Goal: Submit feedback/report problem: Provide input to the site owners about the experience or issues

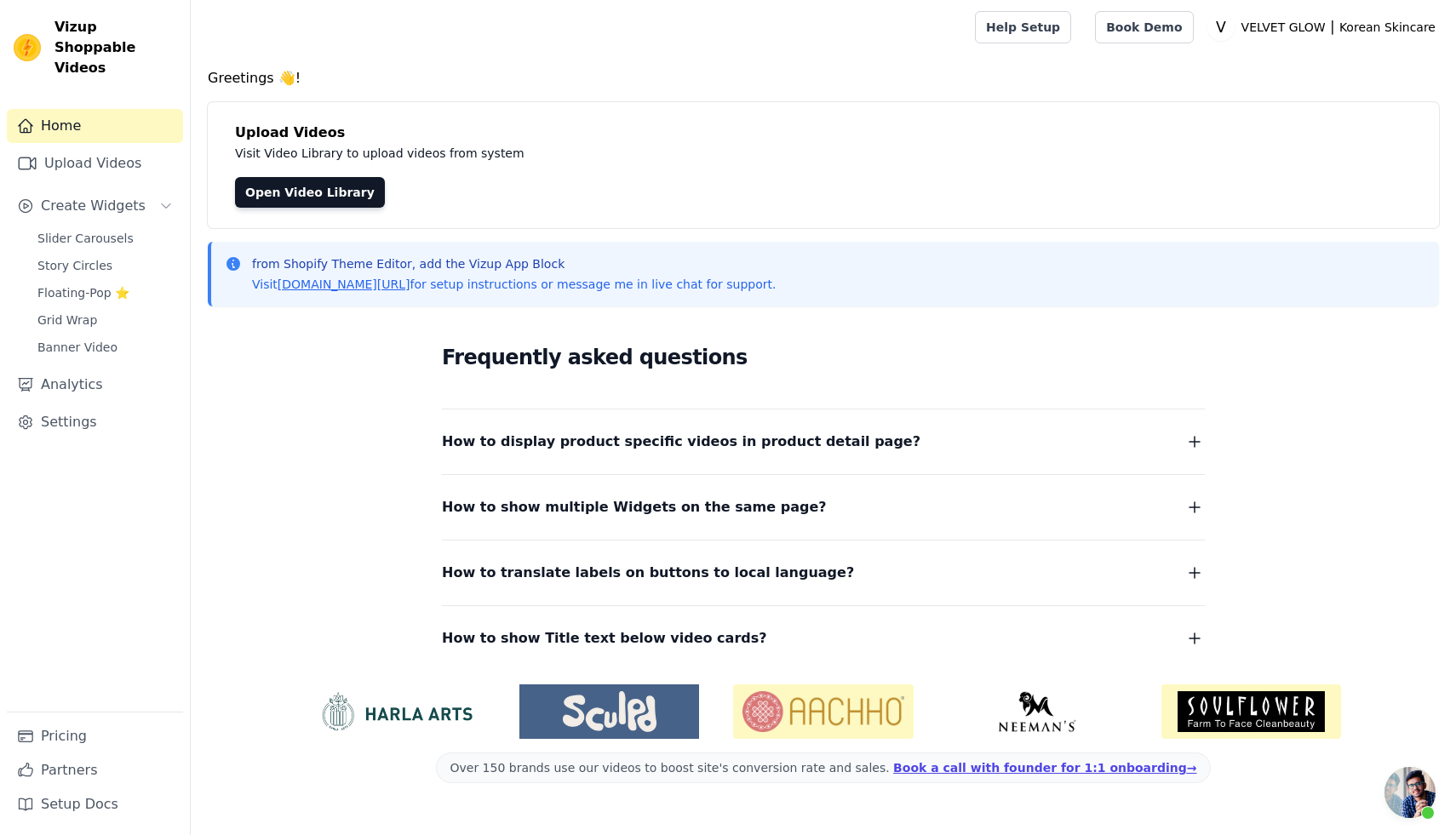
scroll to position [2441, 0]
click at [110, 405] on link "Settings" at bounding box center [95, 422] width 176 height 34
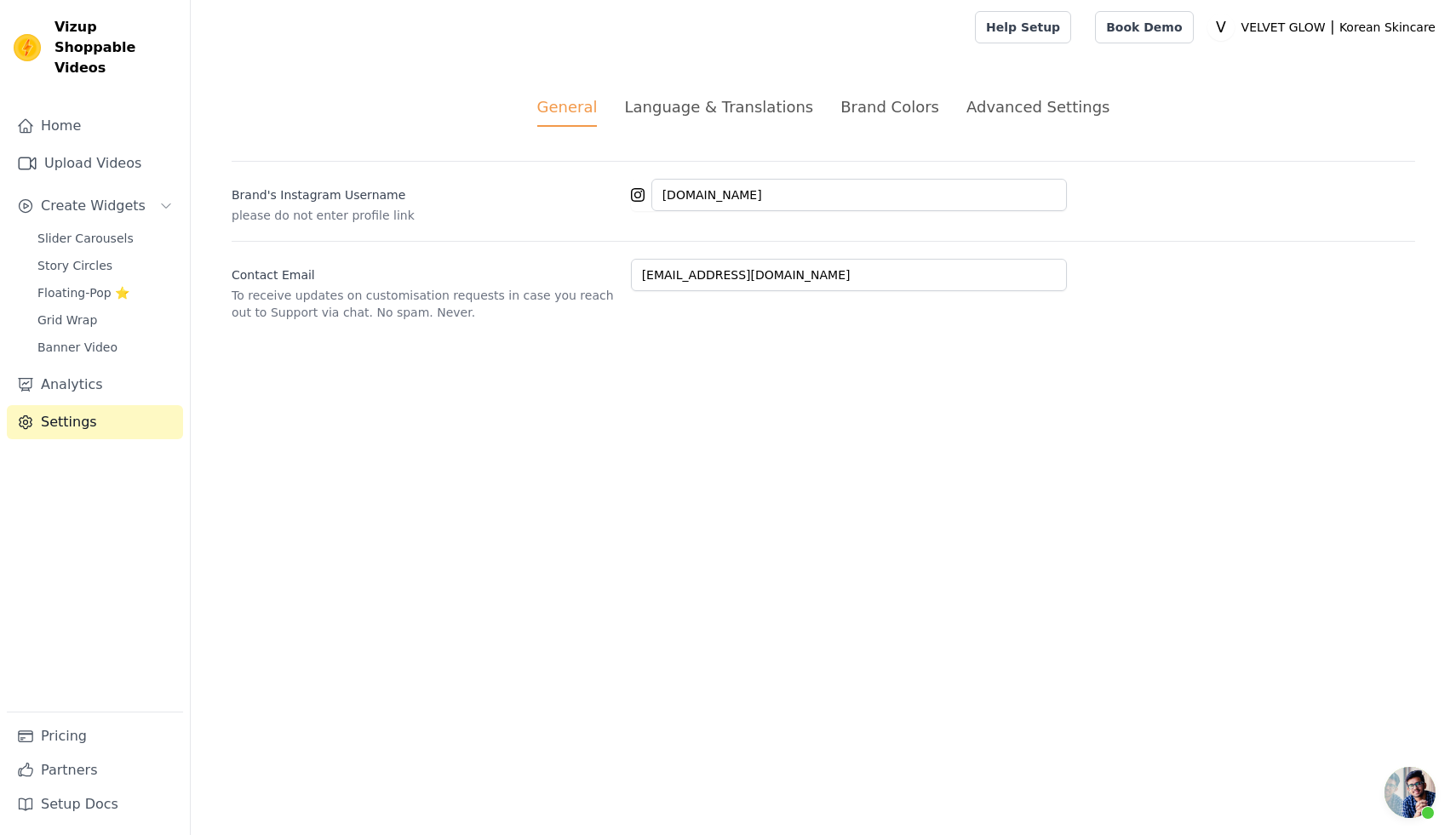
scroll to position [2441, 0]
click at [1000, 114] on div "Advanced Settings" at bounding box center [1038, 106] width 143 height 23
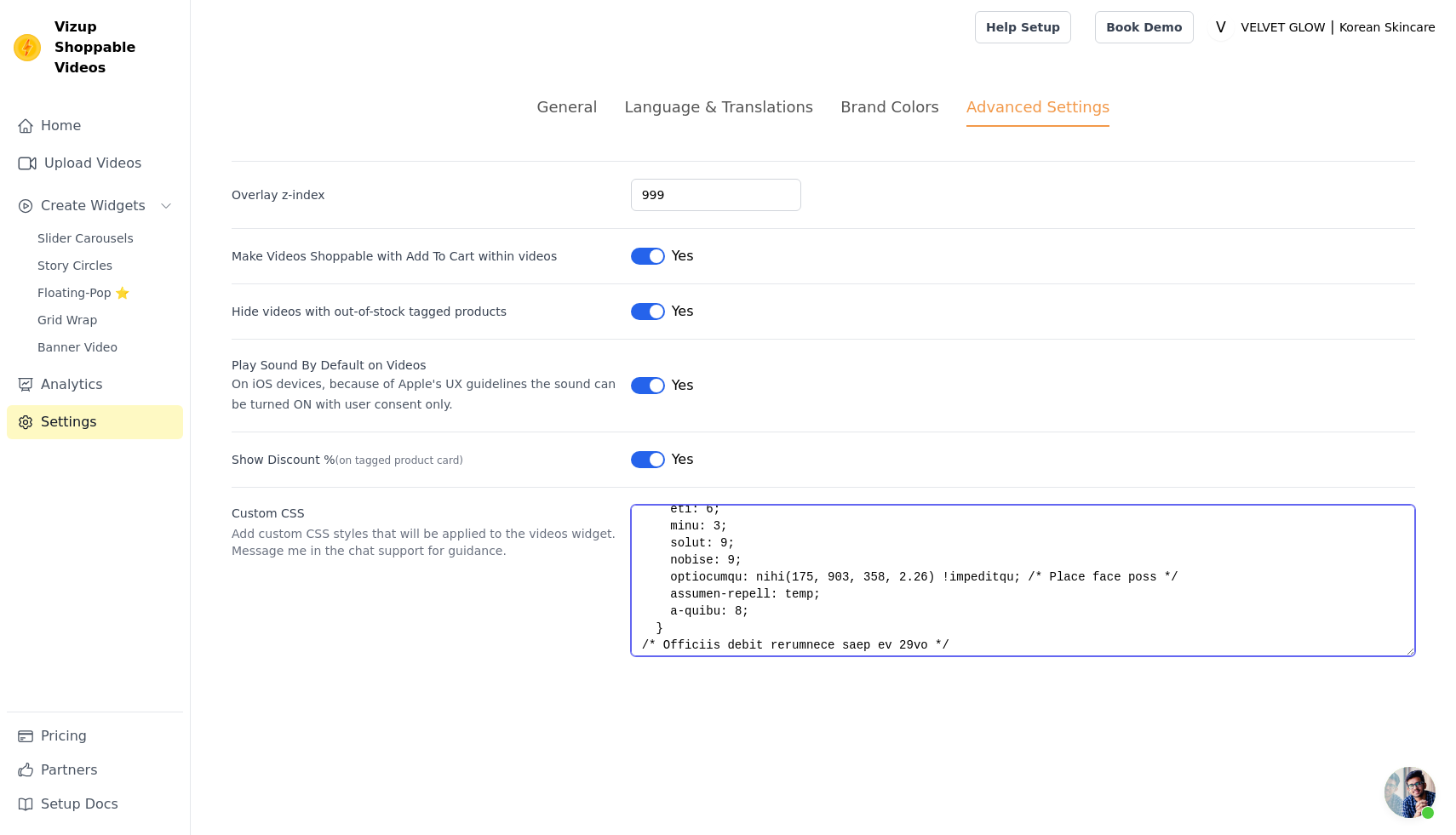
scroll to position [513, 0]
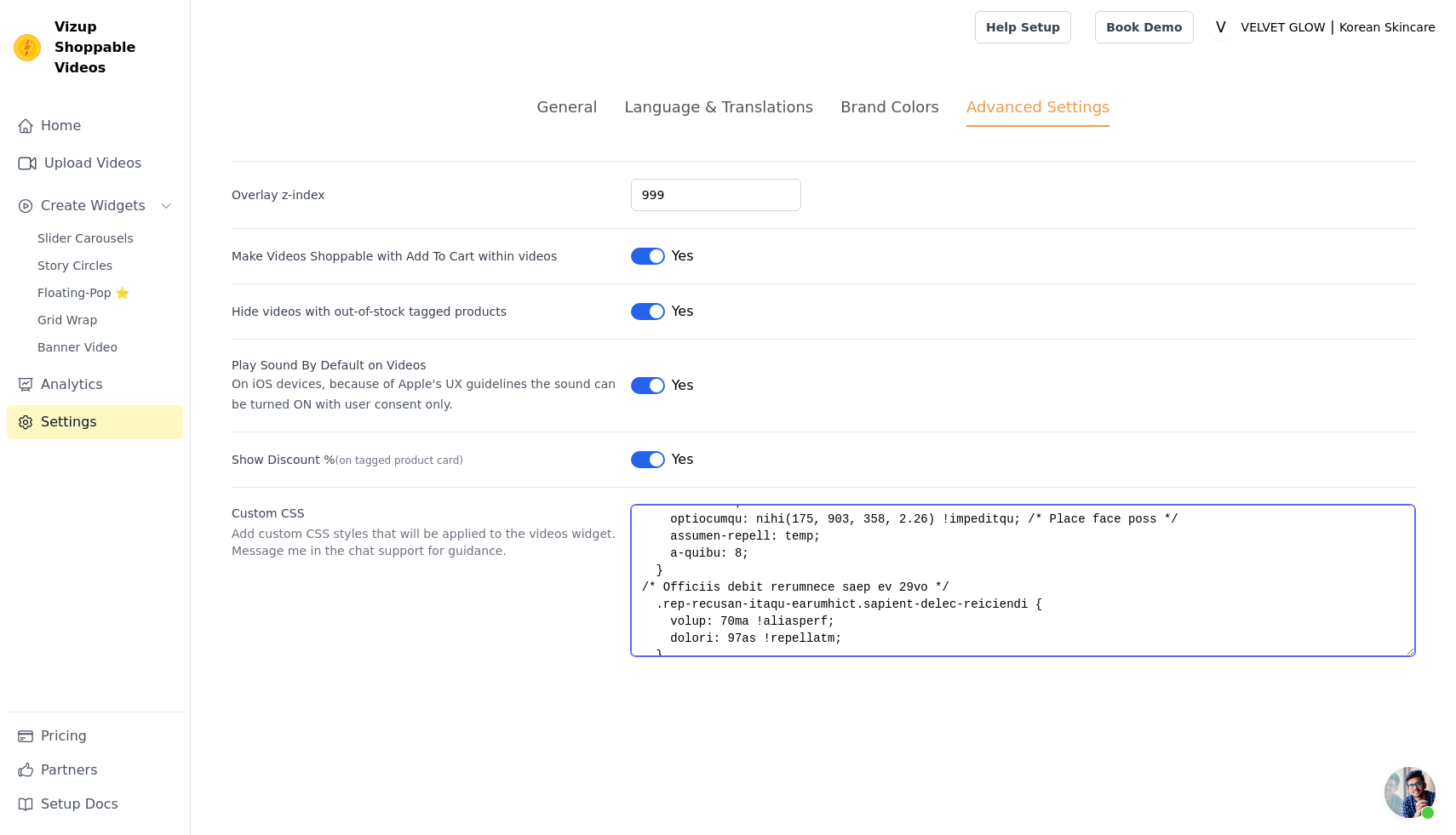
drag, startPoint x: 683, startPoint y: 643, endPoint x: 630, endPoint y: 585, distance: 78.6
click at [631, 585] on textarea "Custom CSS" at bounding box center [1024, 580] width 785 height 152
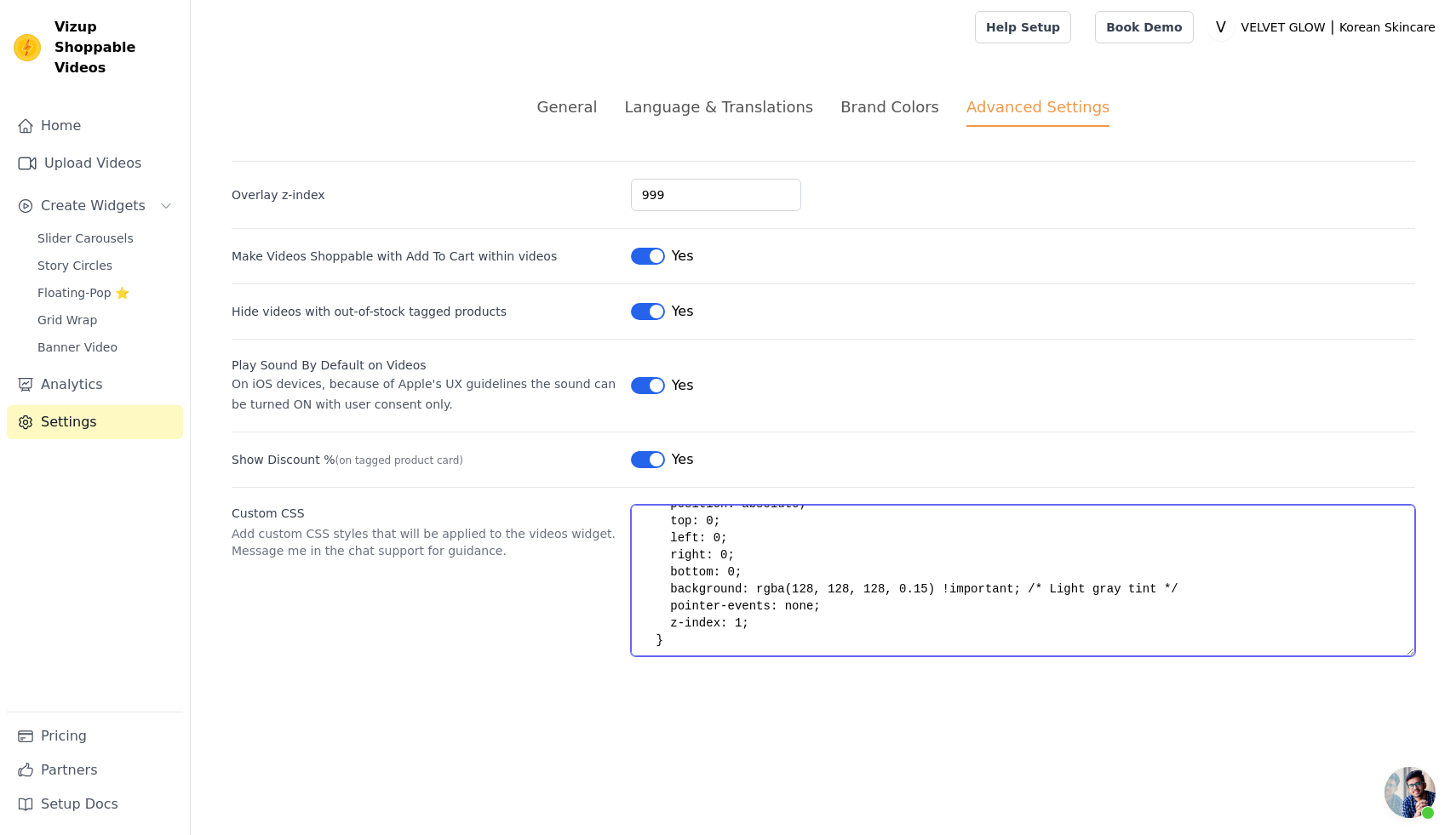
scroll to position [460, 0]
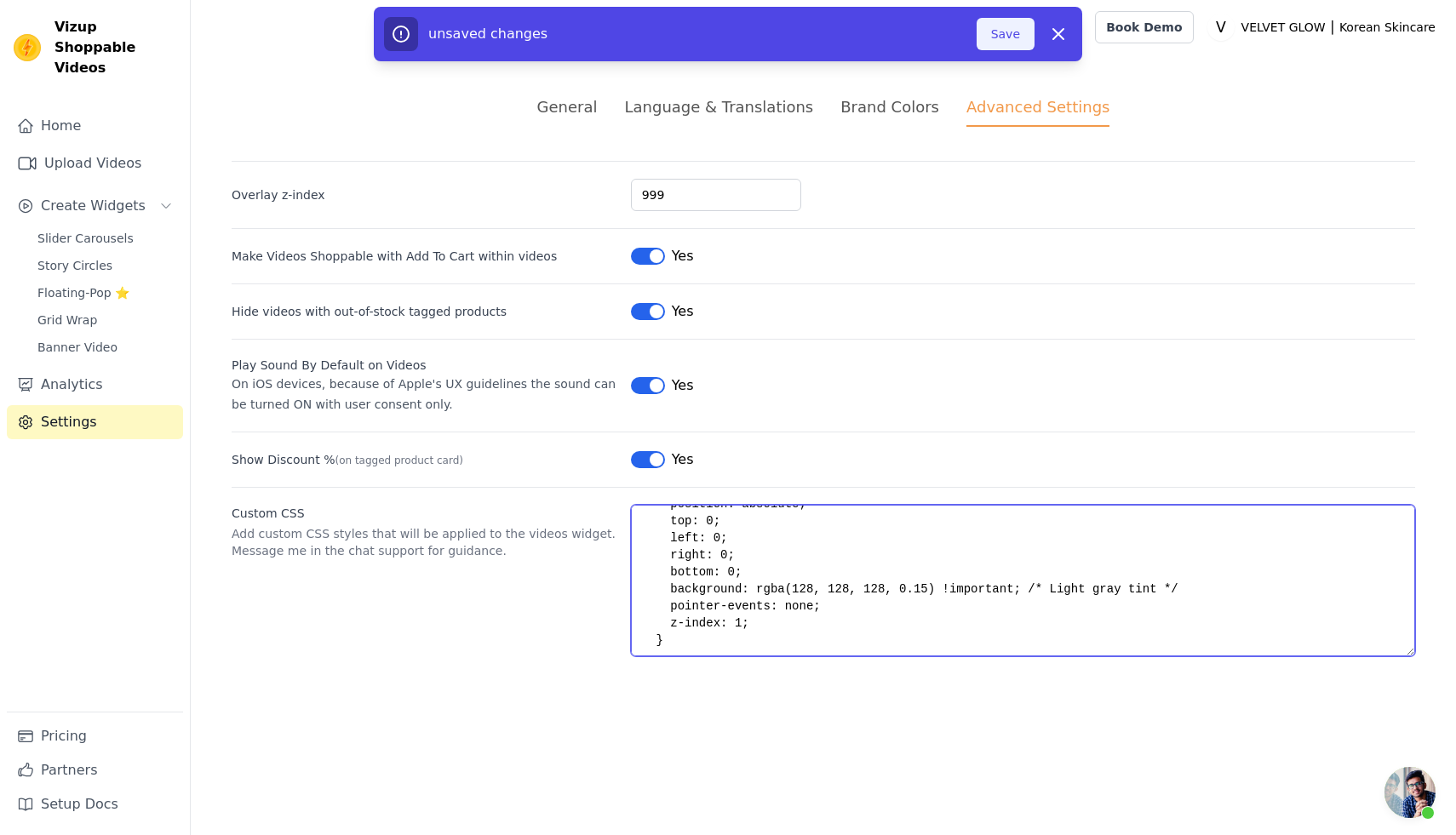
type textarea ".vizup-ml-2.vizup-text-green-600 { color: red !important; } @media screen and (…"
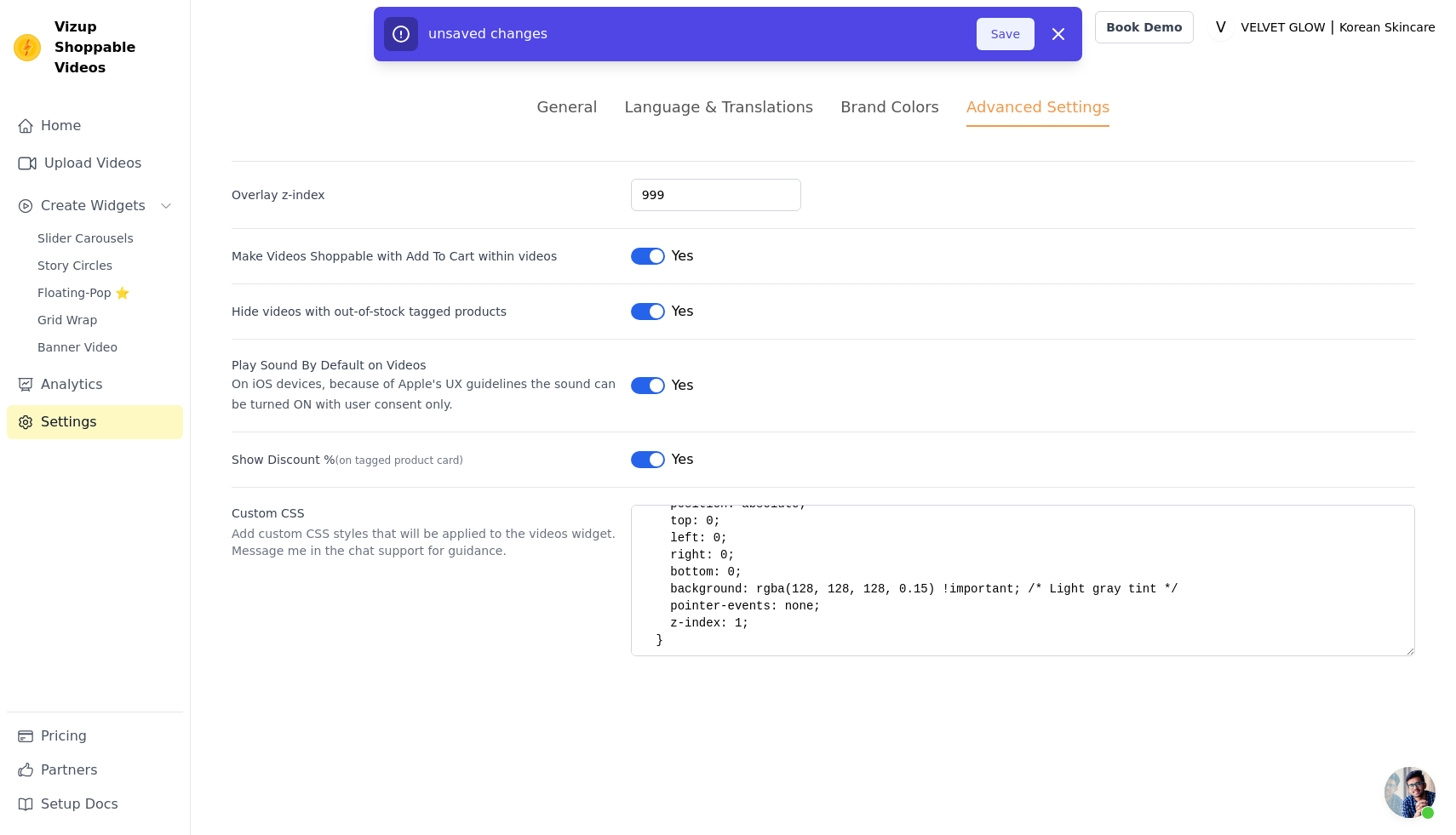
click at [1012, 44] on button "Save" at bounding box center [1005, 34] width 58 height 32
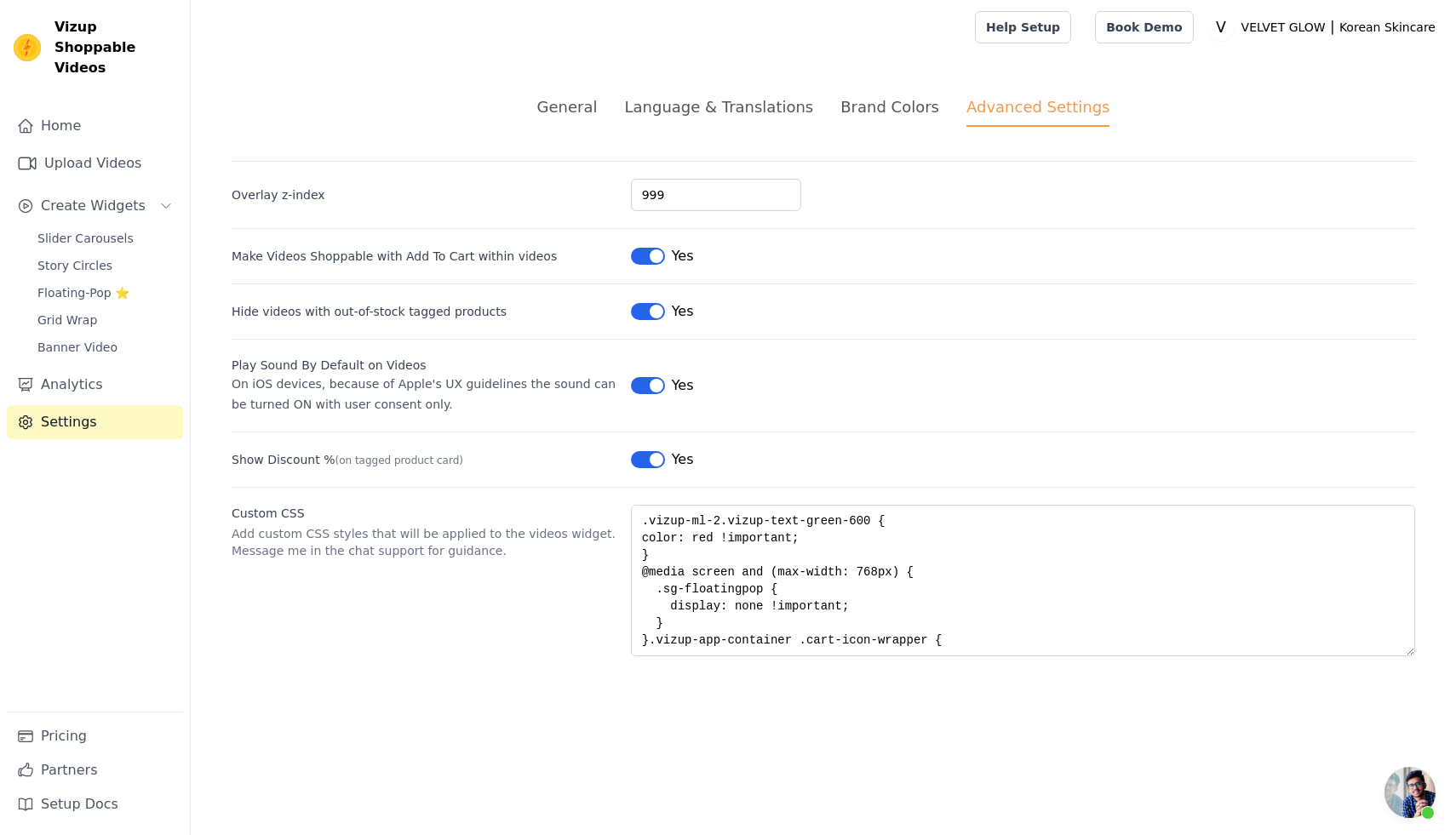
click at [1418, 784] on span "Chat öffnen" at bounding box center [1410, 792] width 51 height 51
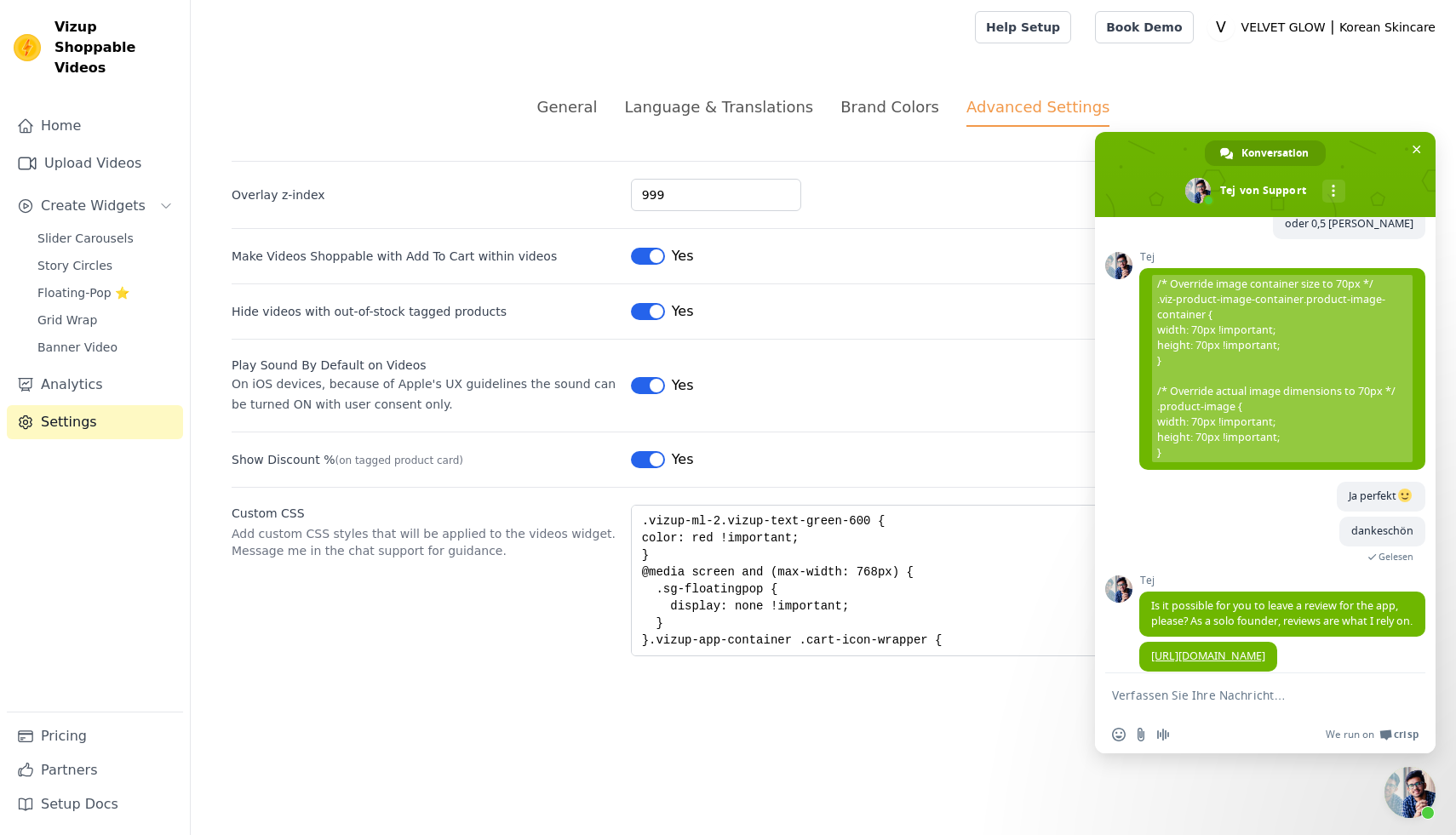
scroll to position [2555, 0]
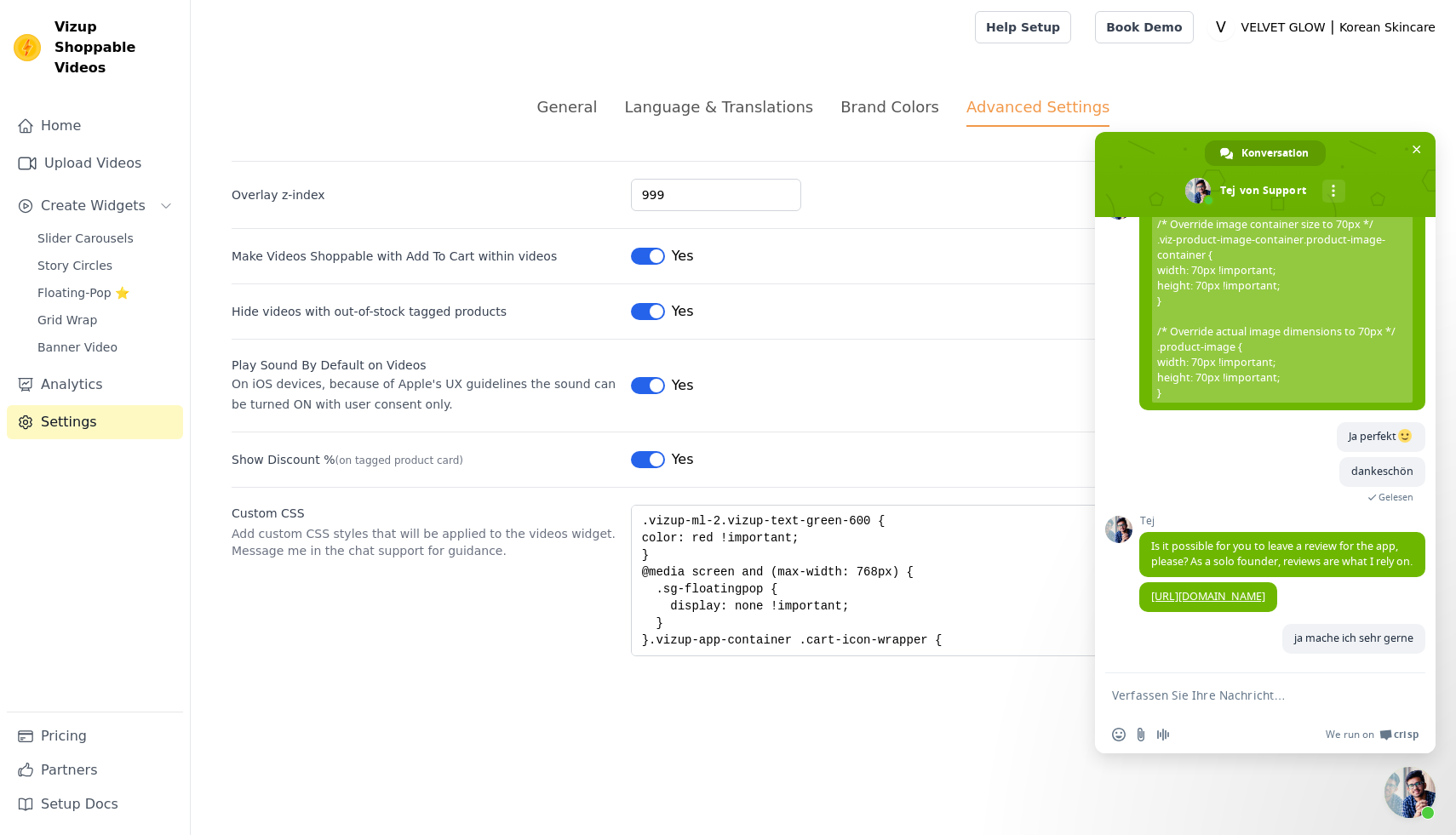
click at [1143, 696] on textarea "Verfassen Sie Ihre Nachricht…" at bounding box center [1247, 696] width 269 height 16
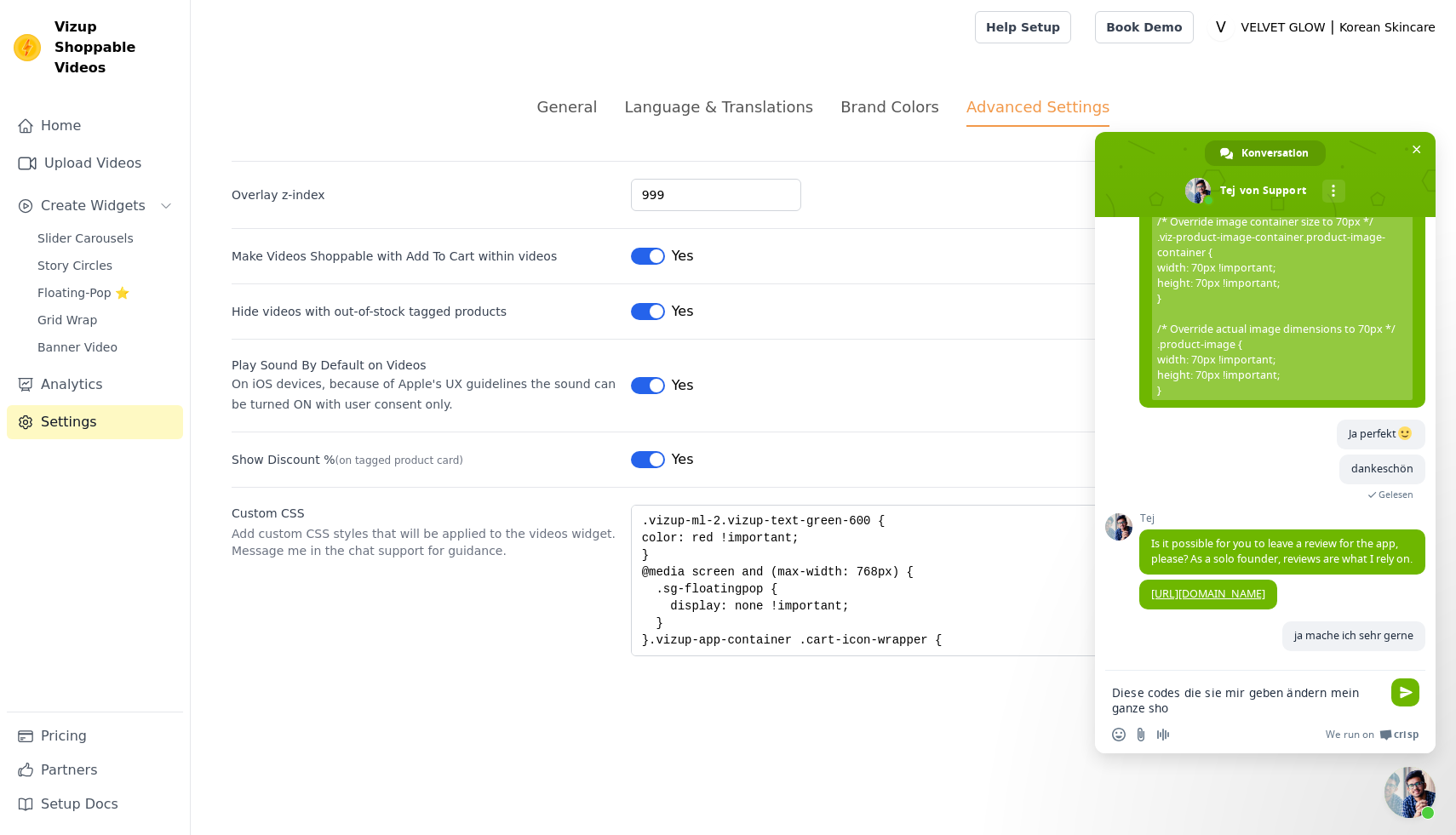
type textarea "Diese codes die sie mir geben ändern mein ganze shop"
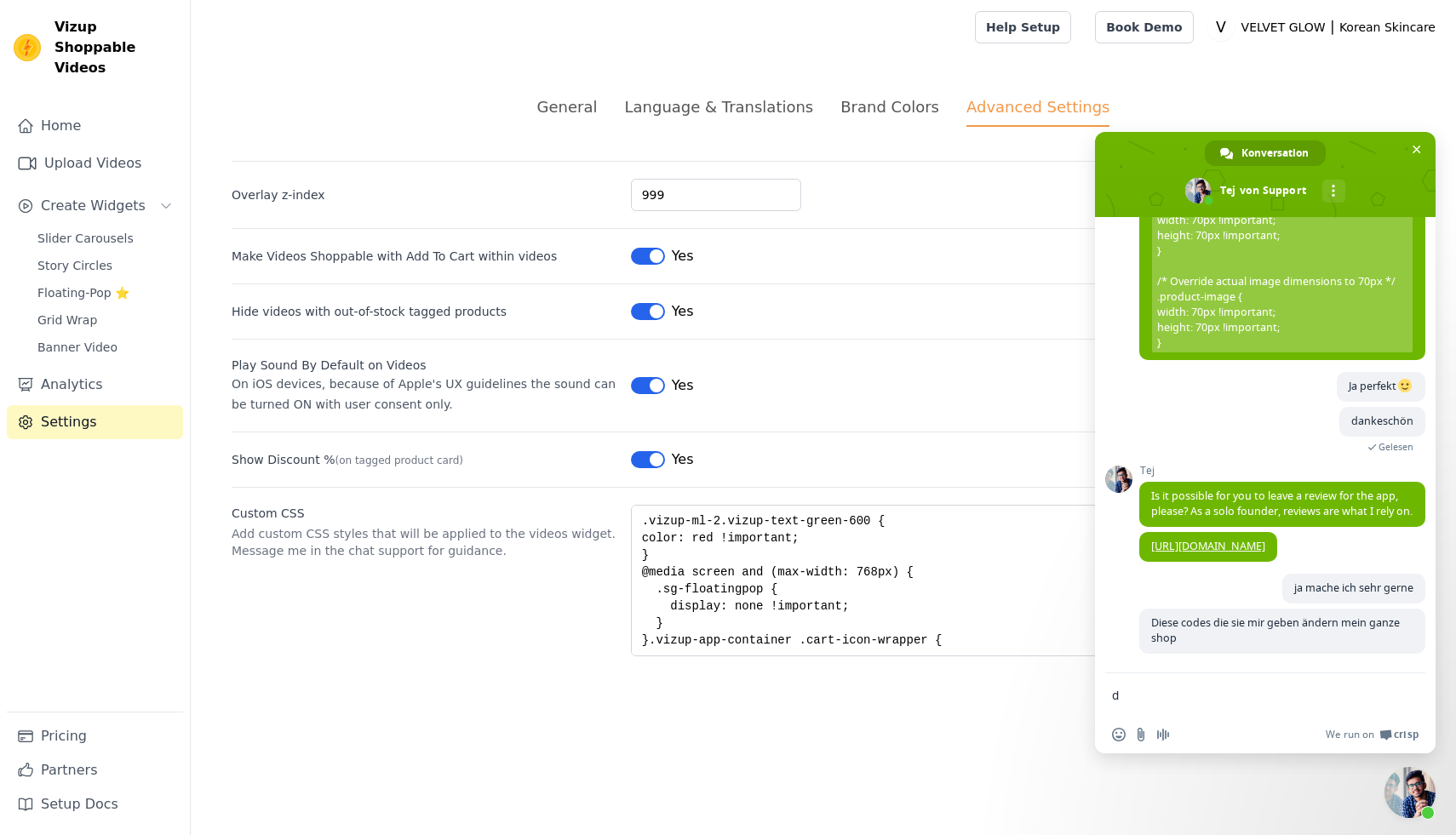
scroll to position [2605, 0]
type textarea "das soll nicht sein"
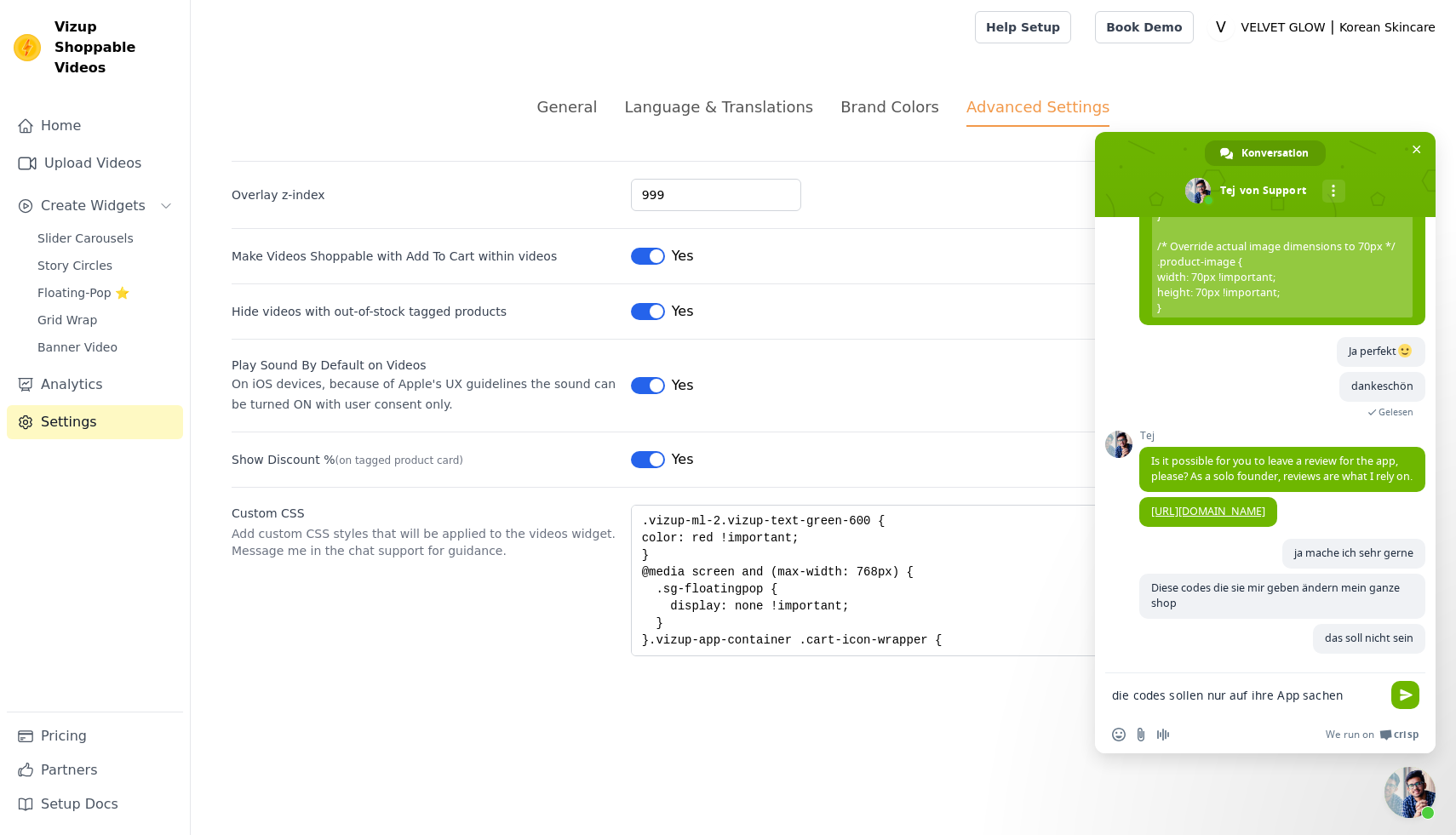
scroll to position [2644, 0]
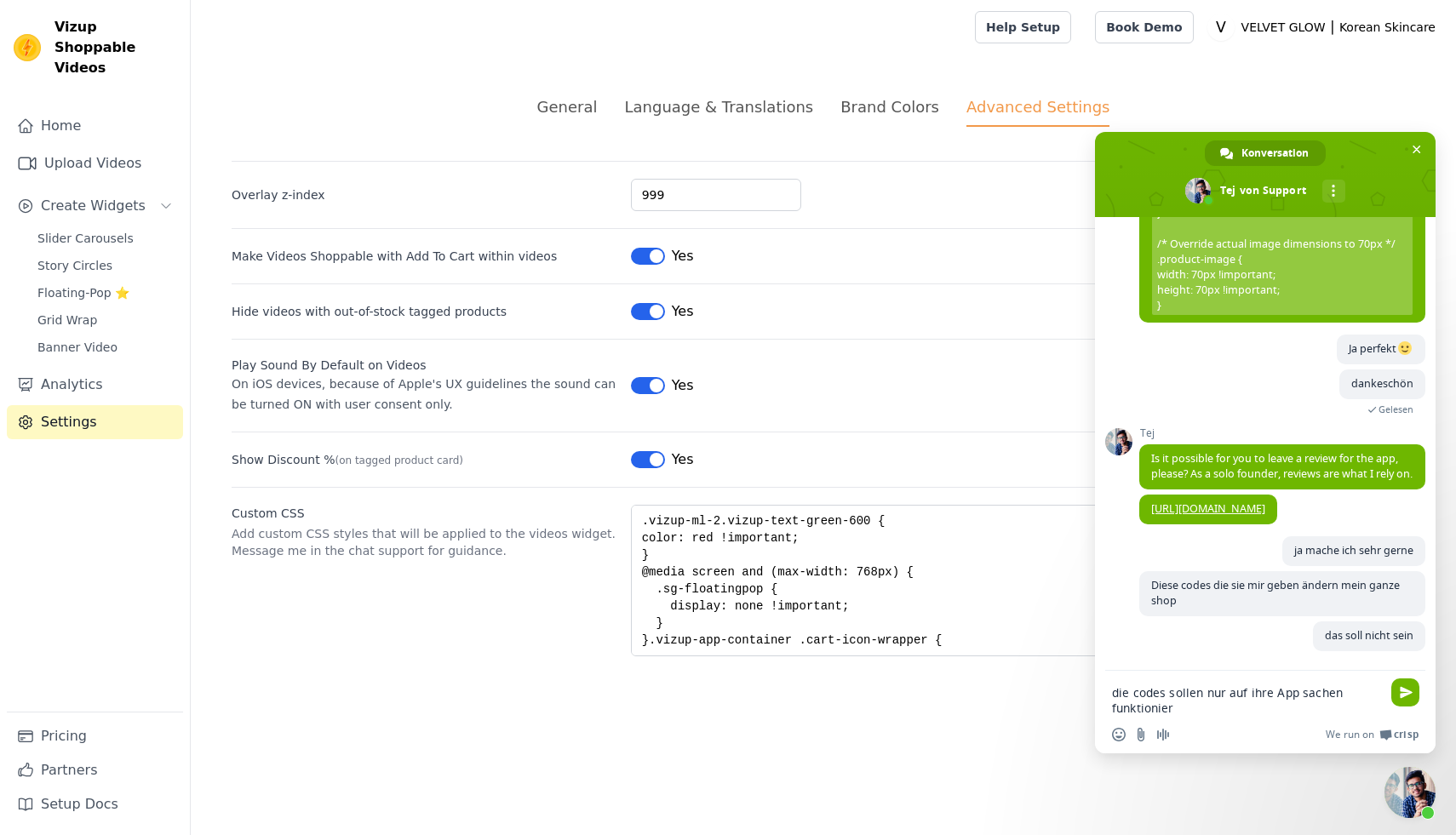
type textarea "die codes sollen nur auf ihre App sachen funktioniere"
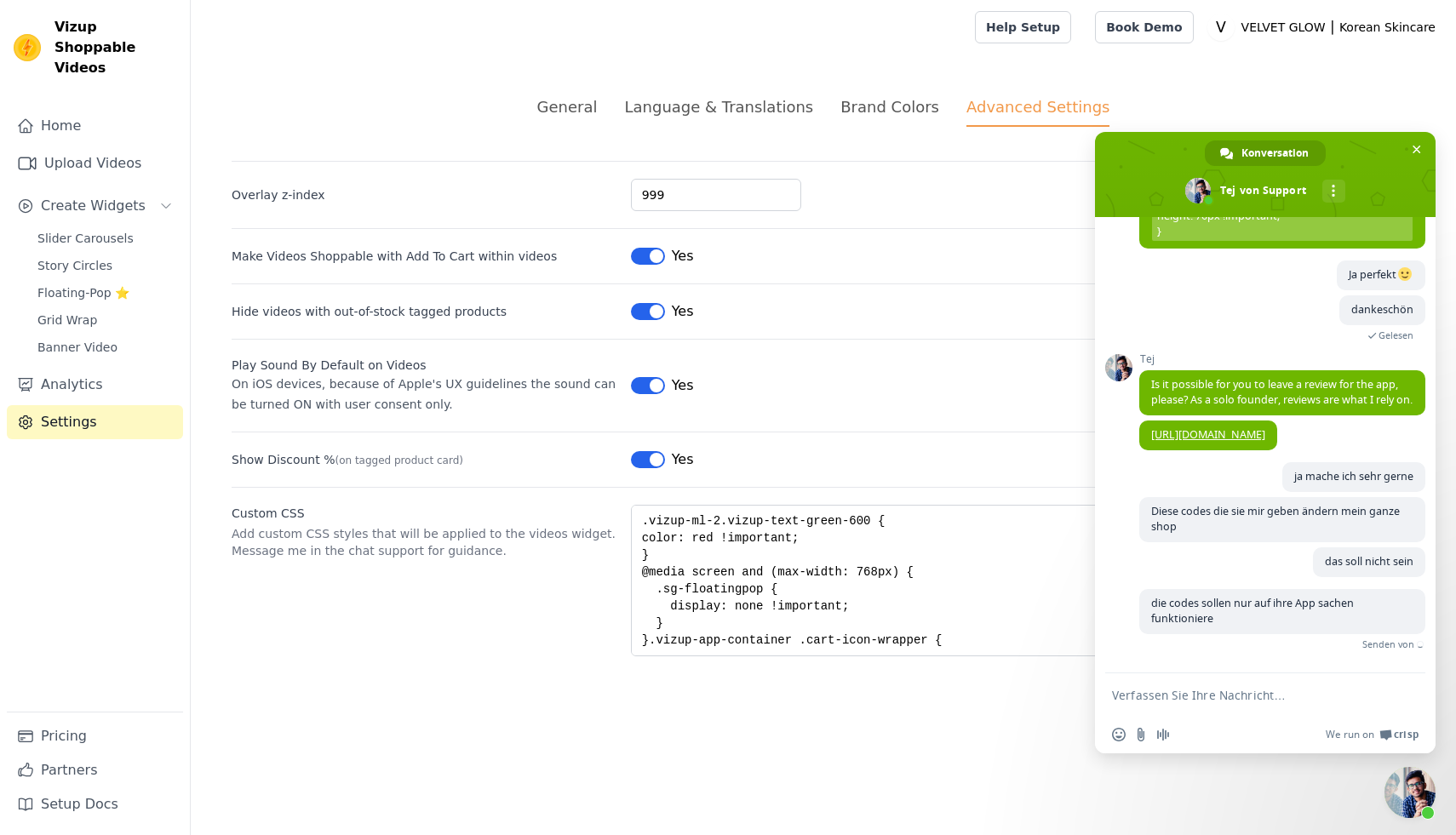
scroll to position [2692, 0]
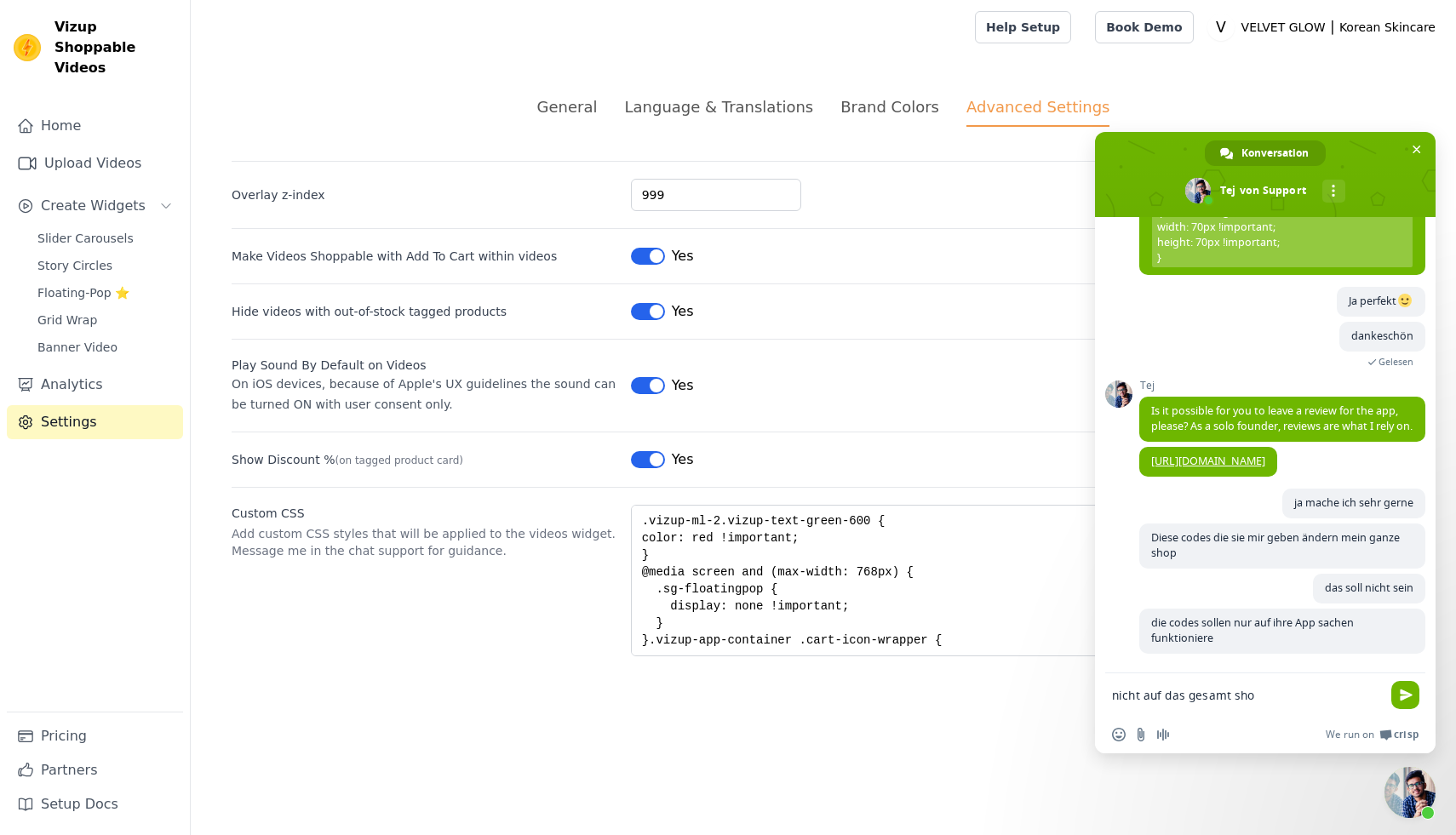
type textarea "nicht auf das gesamt shop"
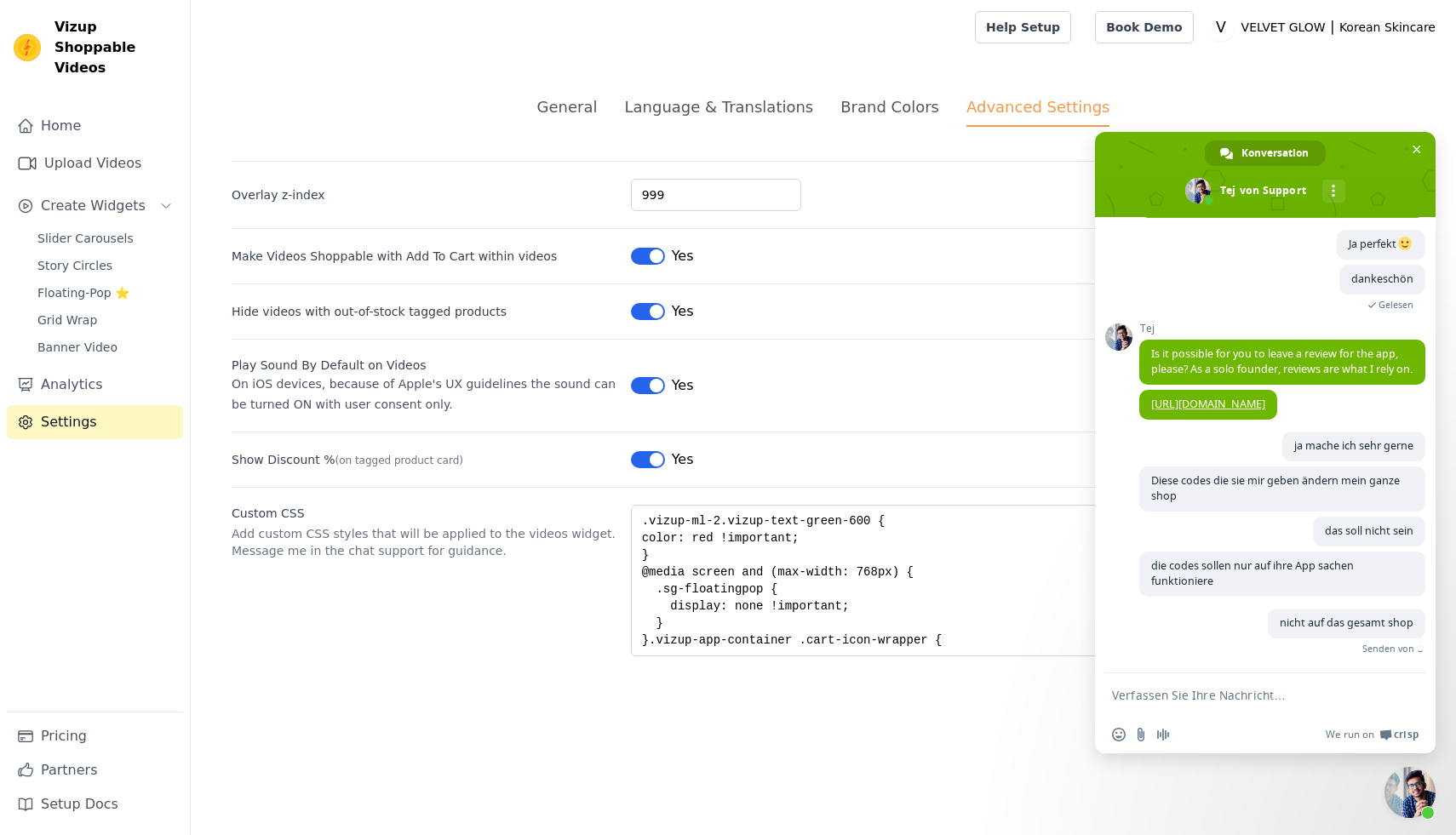
scroll to position [2727, 0]
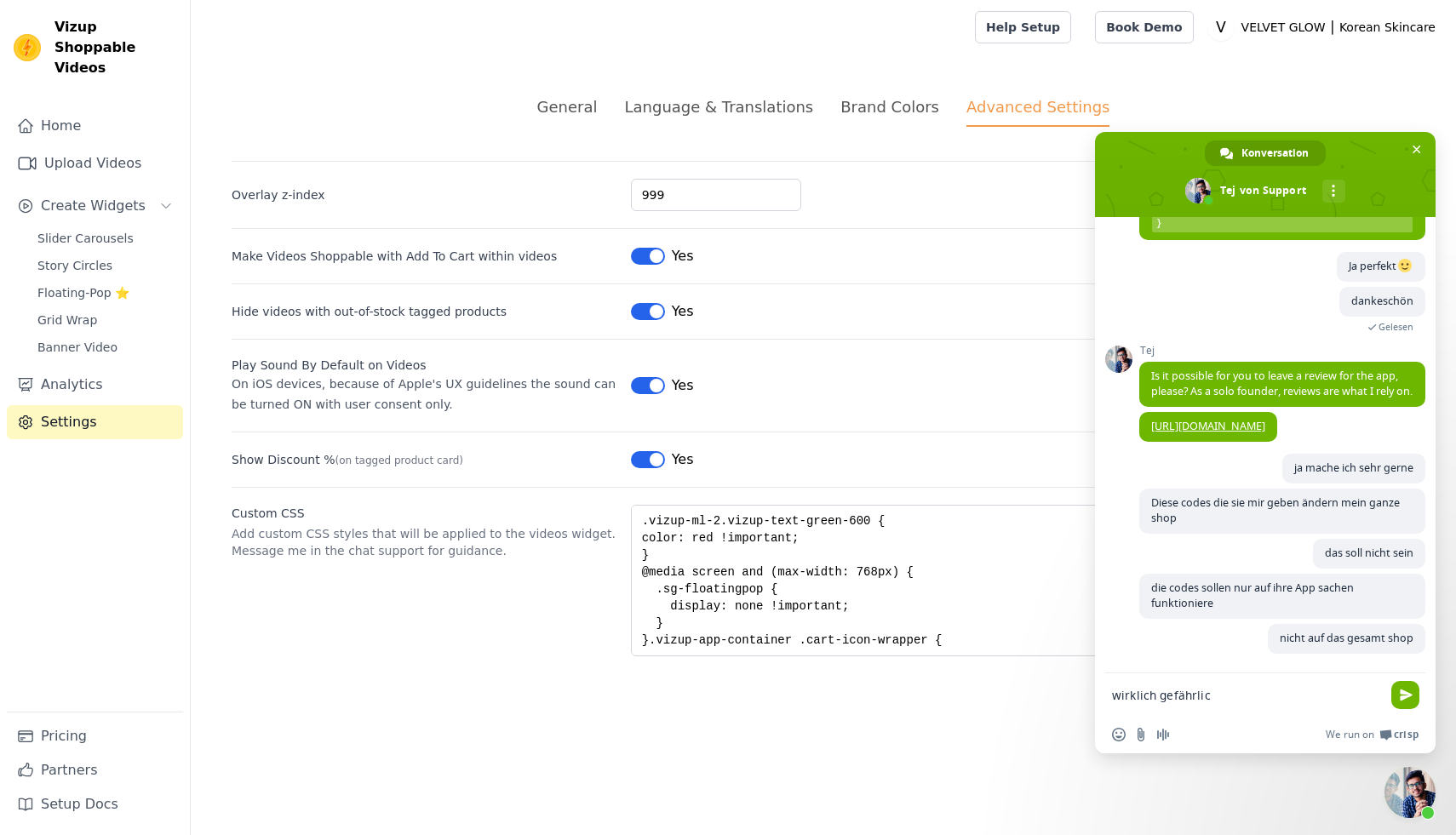
type textarea "wirklich gefährlich"
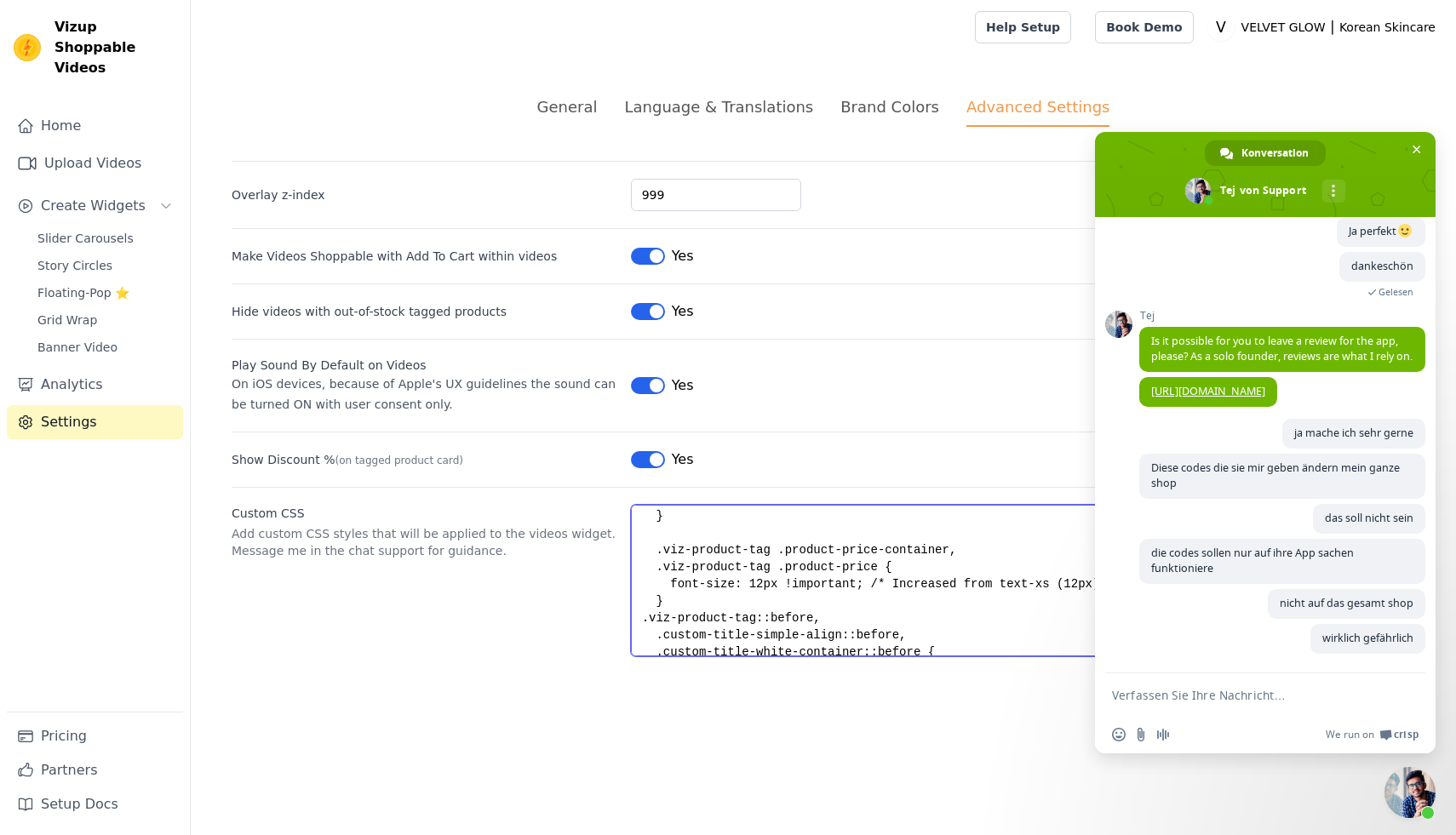
scroll to position [106, 0]
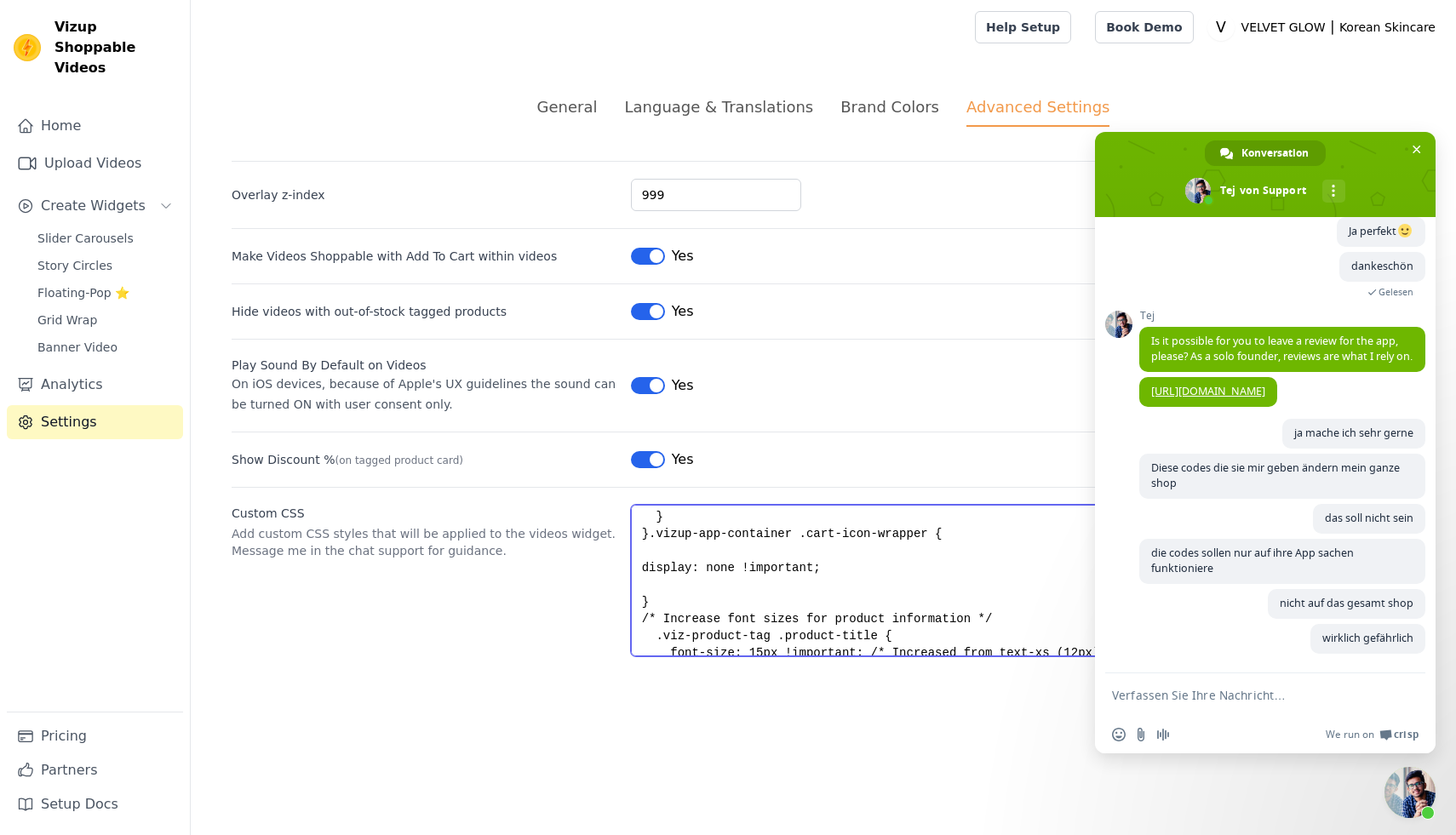
drag, startPoint x: 669, startPoint y: 636, endPoint x: 618, endPoint y: 625, distance: 52.2
click at [618, 625] on div "Custom CSS Add custom CSS styles that will be applied to the videos widget. Mes…" at bounding box center [824, 572] width 1184 height 169
click at [540, 643] on div "Custom CSS Add custom CSS styles that will be applied to the videos widget. Mes…" at bounding box center [824, 572] width 1184 height 169
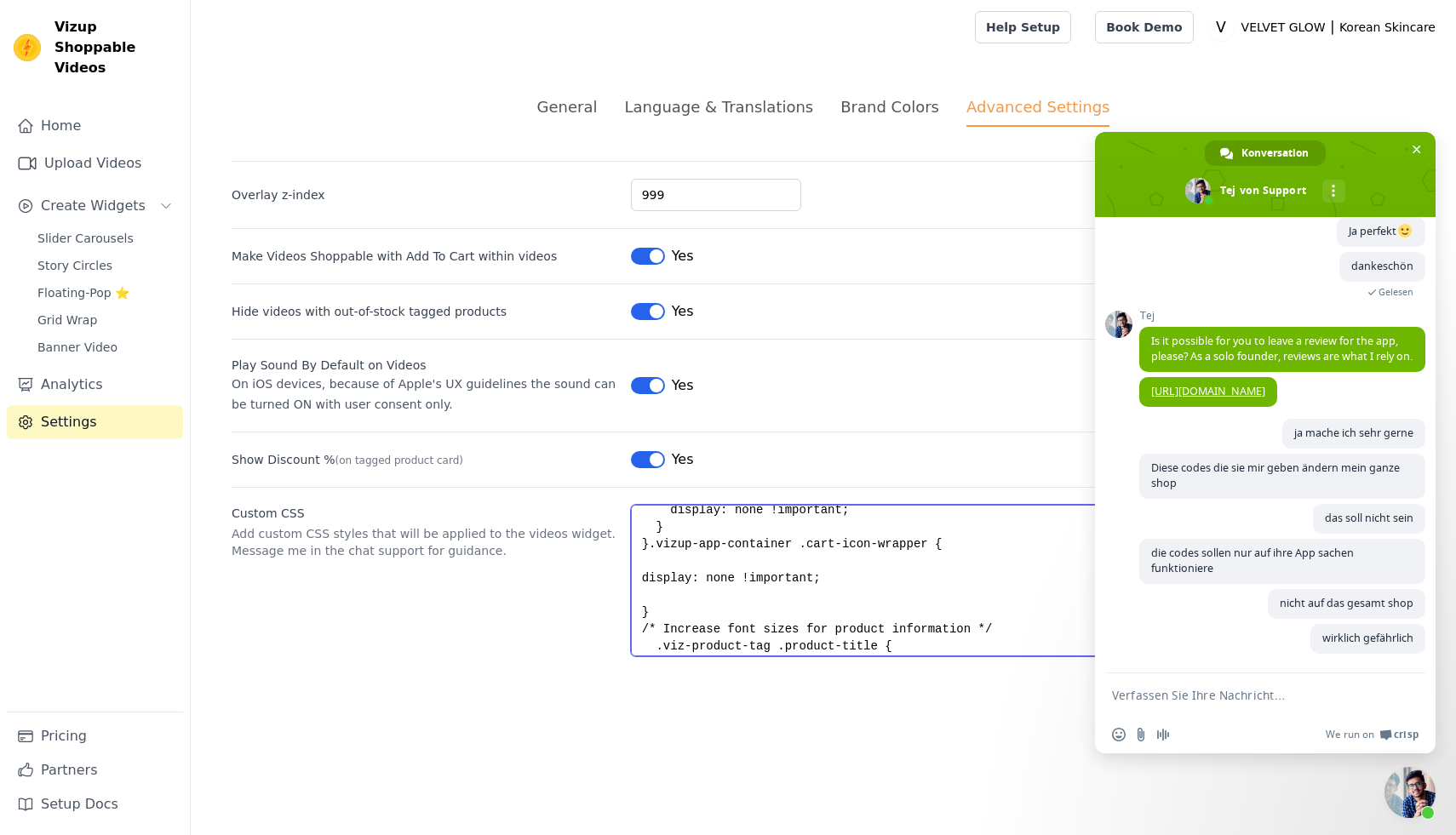
scroll to position [0, 0]
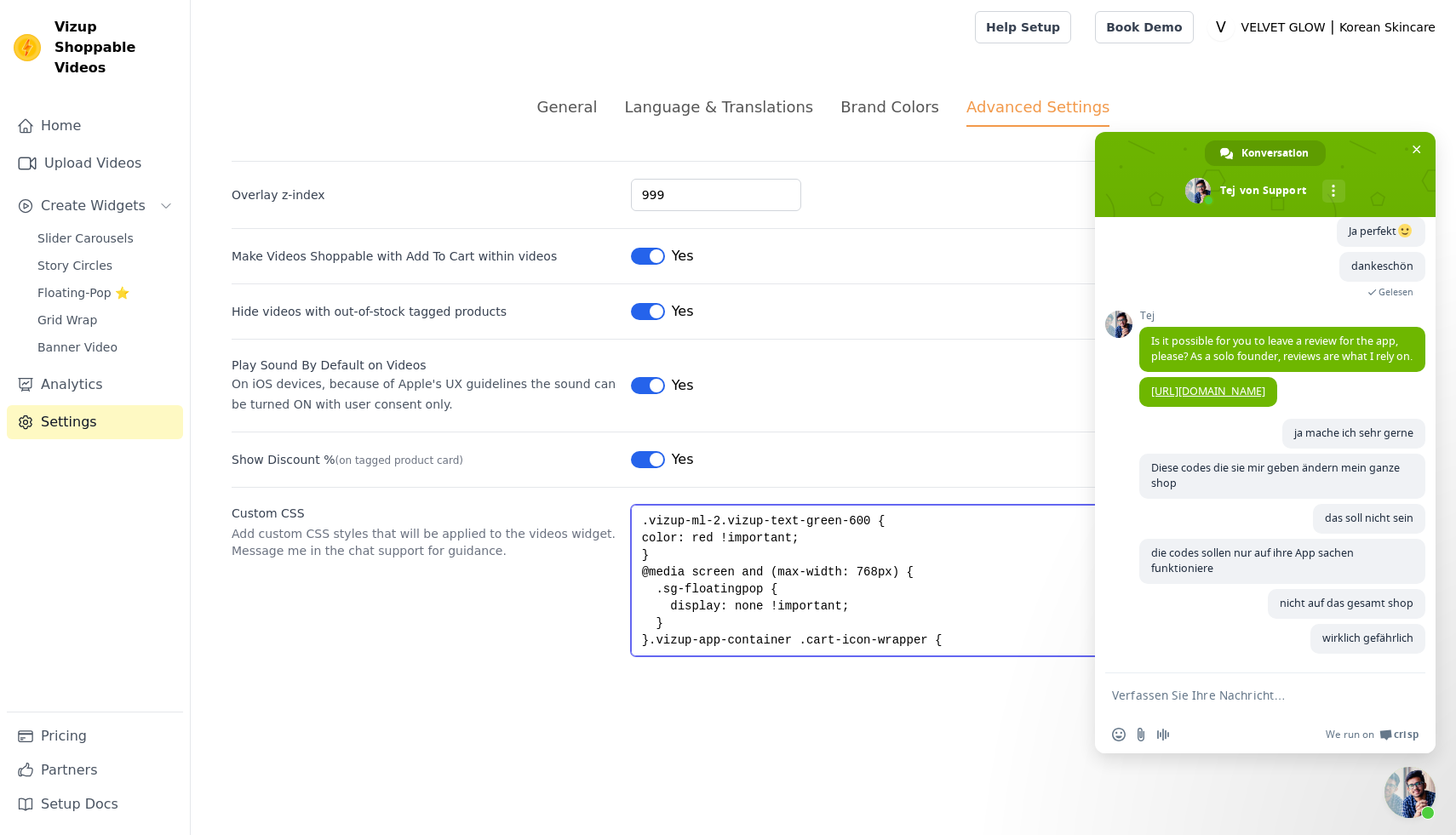
drag, startPoint x: 667, startPoint y: 646, endPoint x: 595, endPoint y: 491, distance: 170.9
click at [595, 491] on div "Custom CSS Add custom CSS styles that will be applied to the videos widget. Mes…" at bounding box center [824, 572] width 1184 height 169
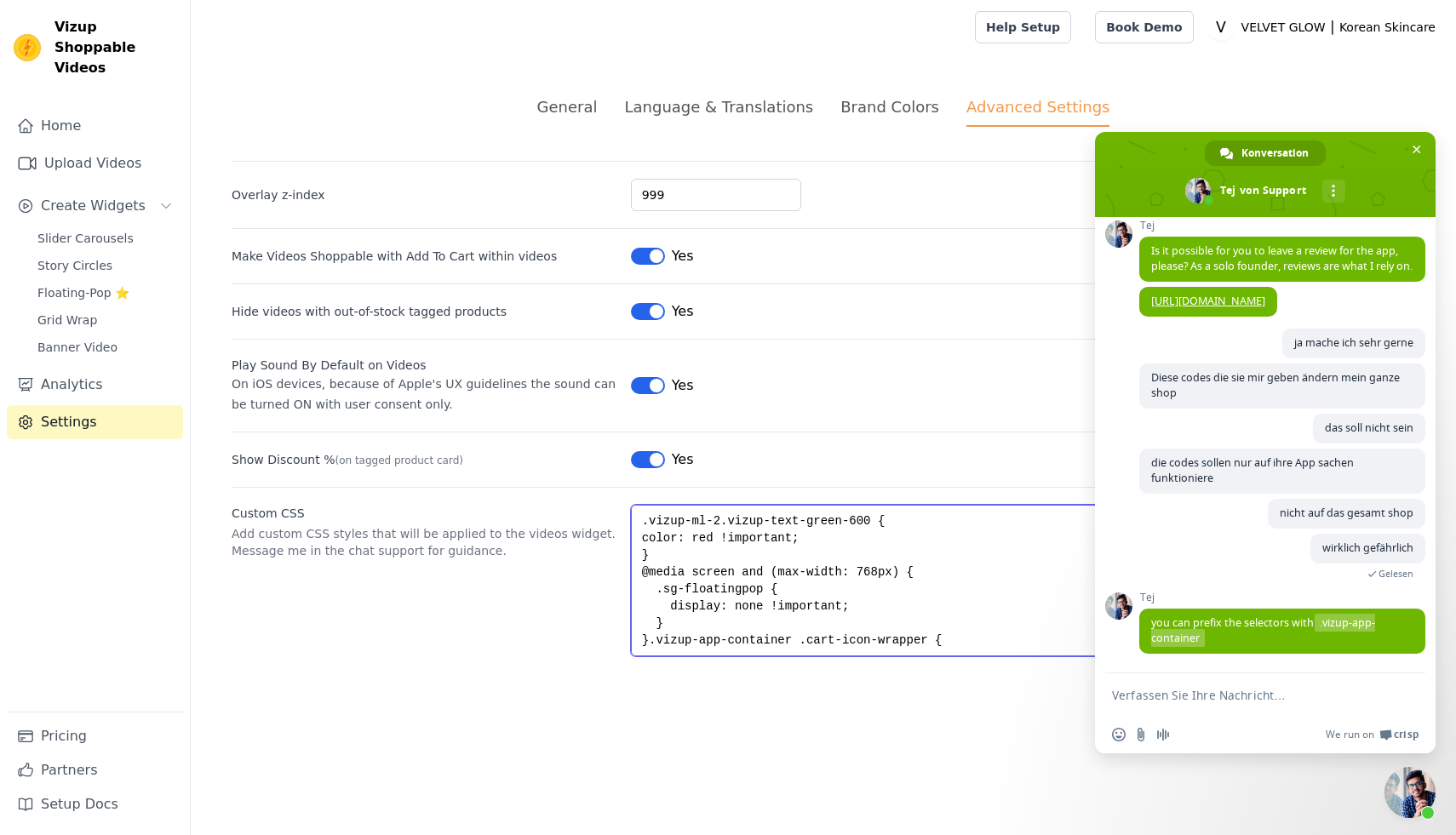
scroll to position [2838, 0]
click at [1166, 701] on textarea "Verfassen Sie Ihre Nachricht…" at bounding box center [1247, 696] width 269 height 16
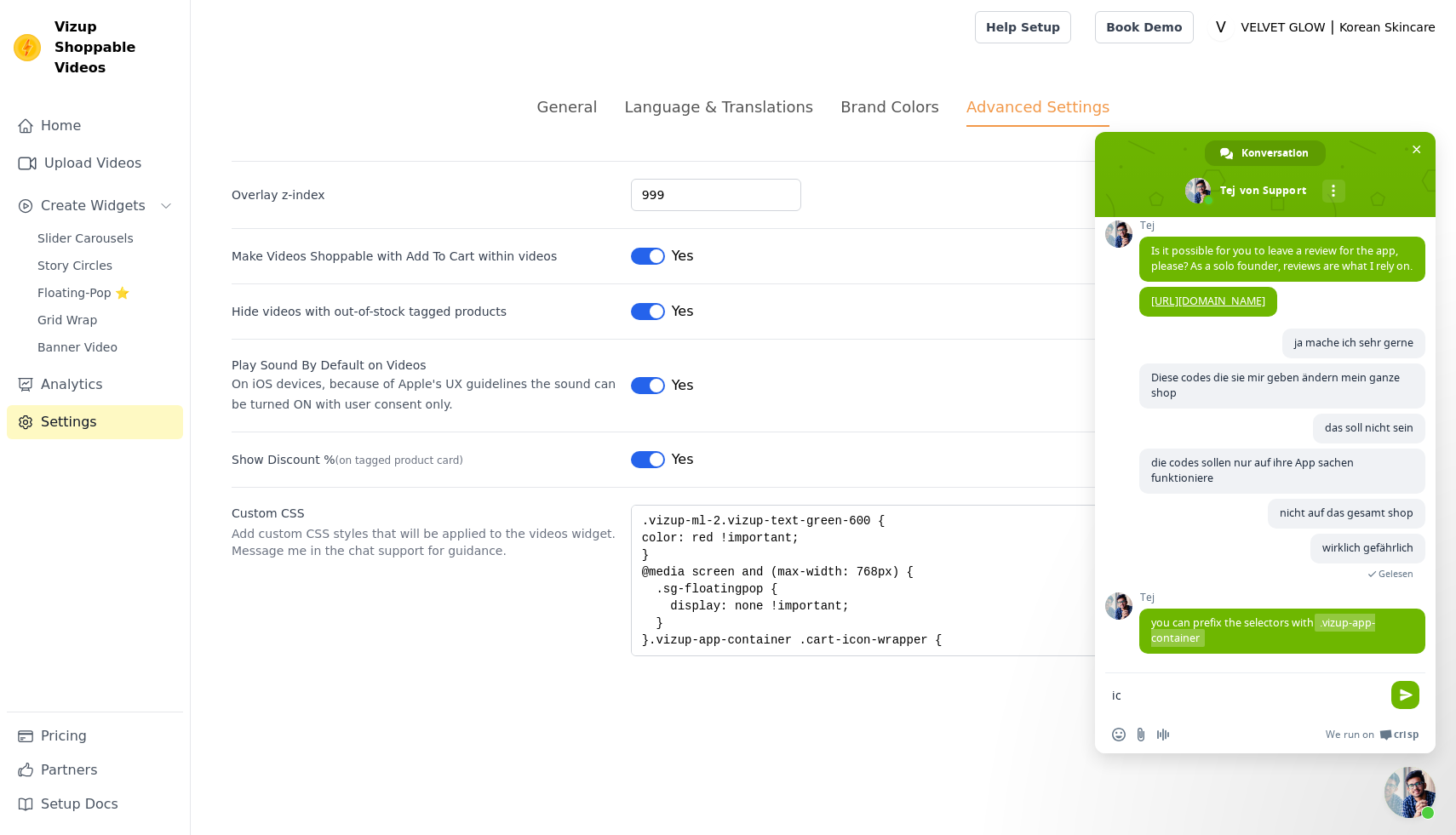
scroll to position [2871, 0]
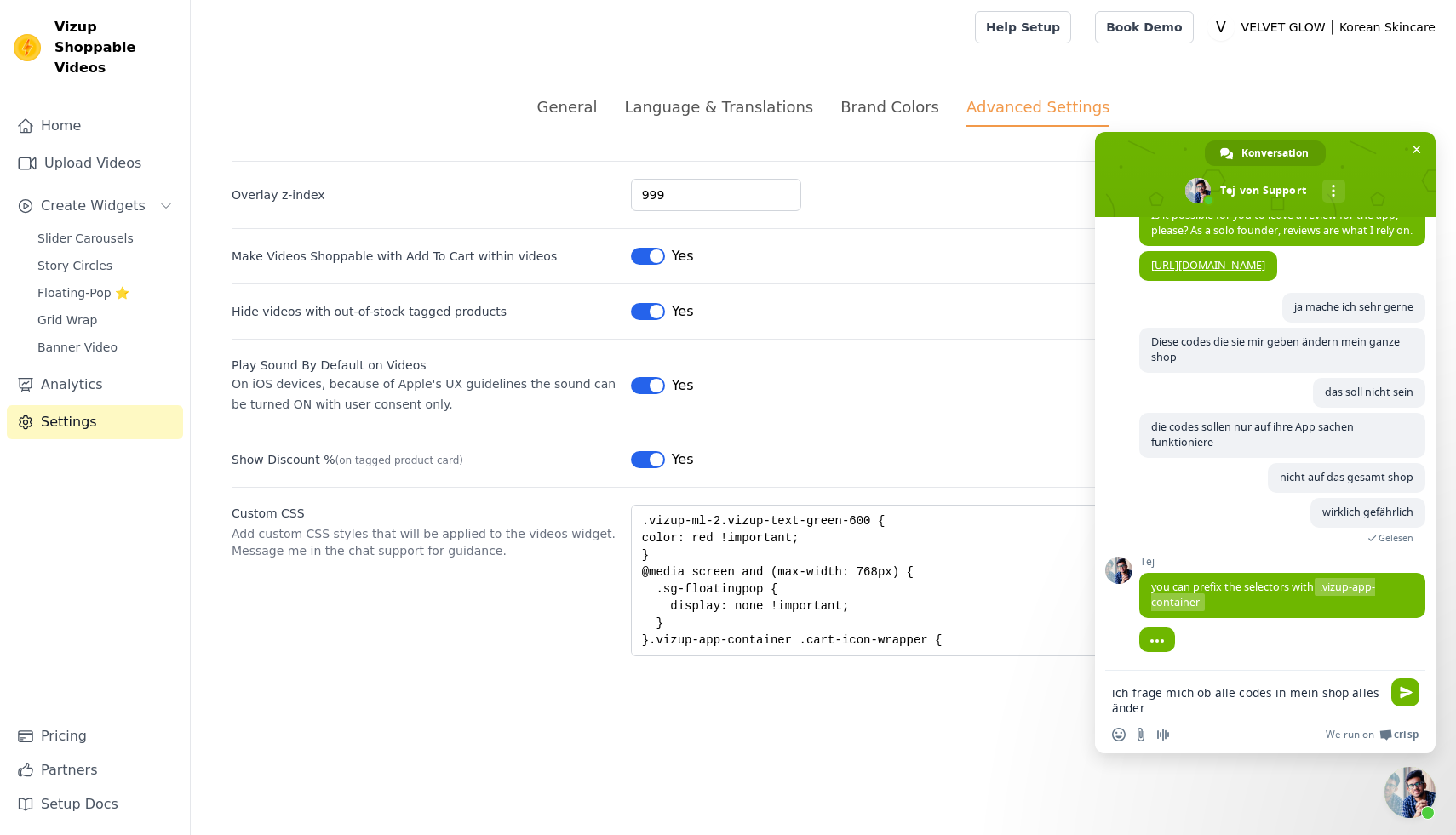
type textarea "ich frage mich ob alle codes in mein shop alles ändern"
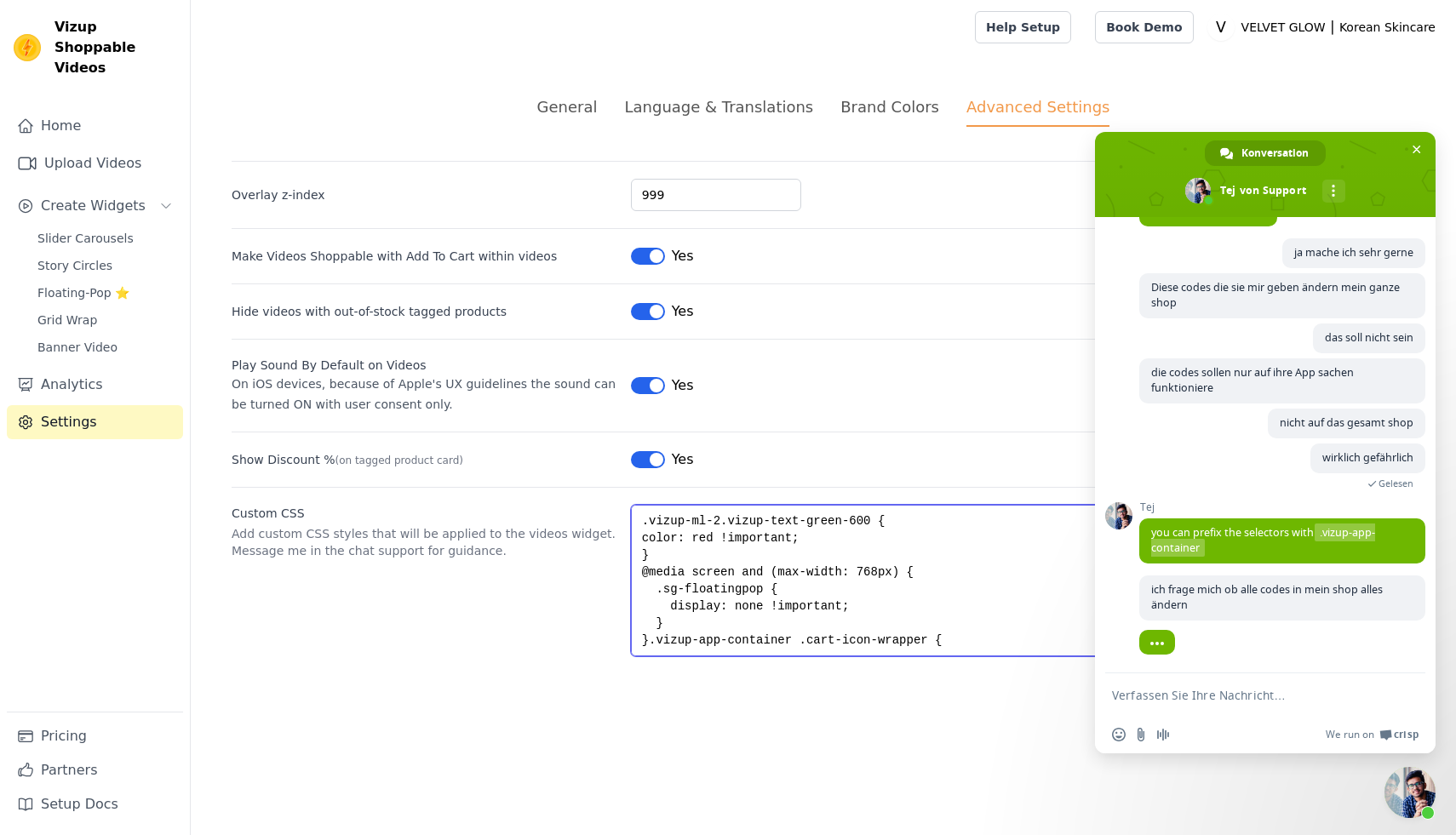
scroll to position [2949, 0]
drag, startPoint x: 697, startPoint y: 625, endPoint x: 602, endPoint y: 455, distance: 194.7
click at [602, 455] on div "Overlay z-index 999 Make Videos Shoppable with Add To Cart within videos Label …" at bounding box center [824, 409] width 1184 height 496
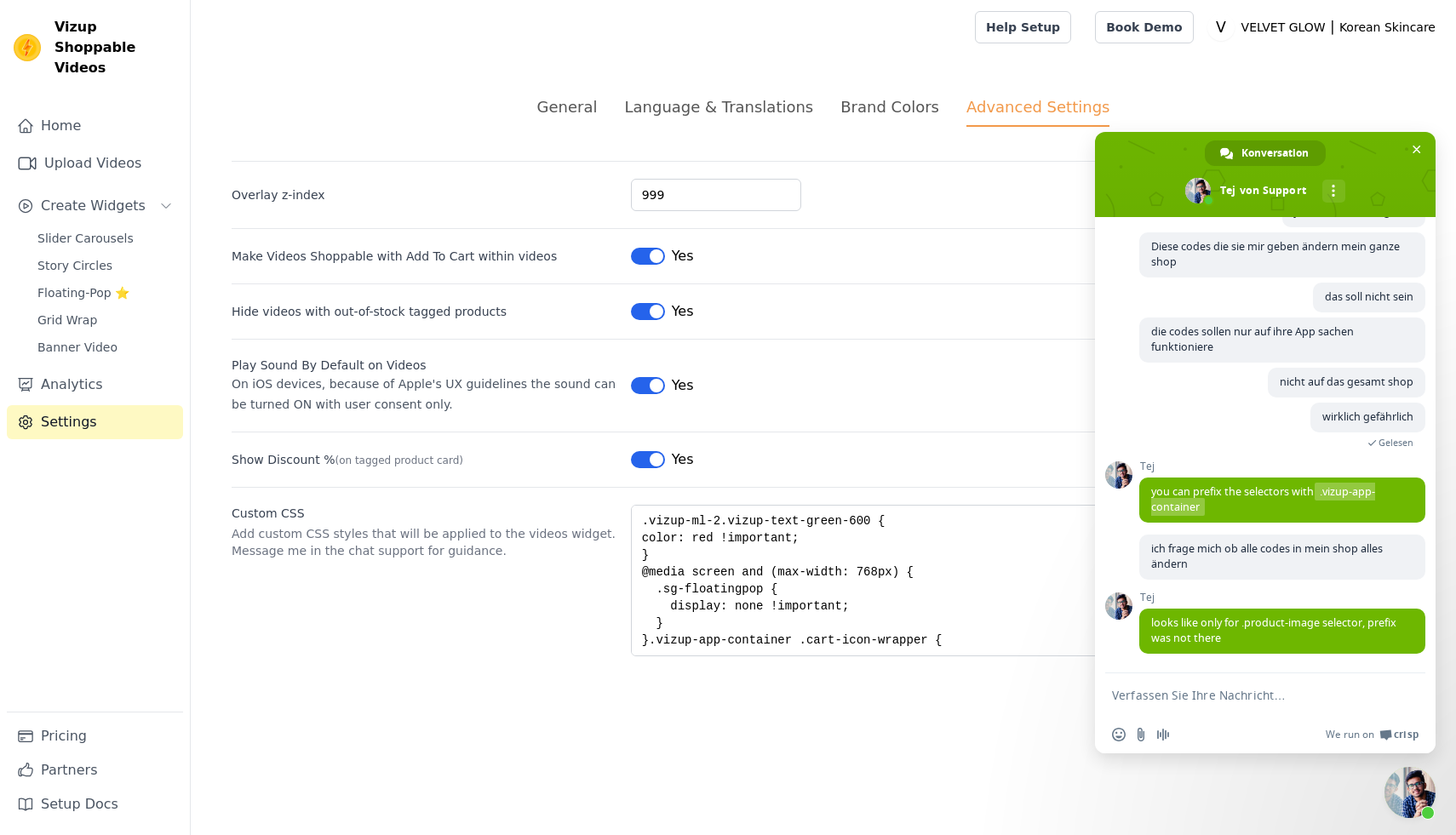
click at [1160, 695] on textarea "Verfassen Sie Ihre Nachricht…" at bounding box center [1247, 696] width 269 height 16
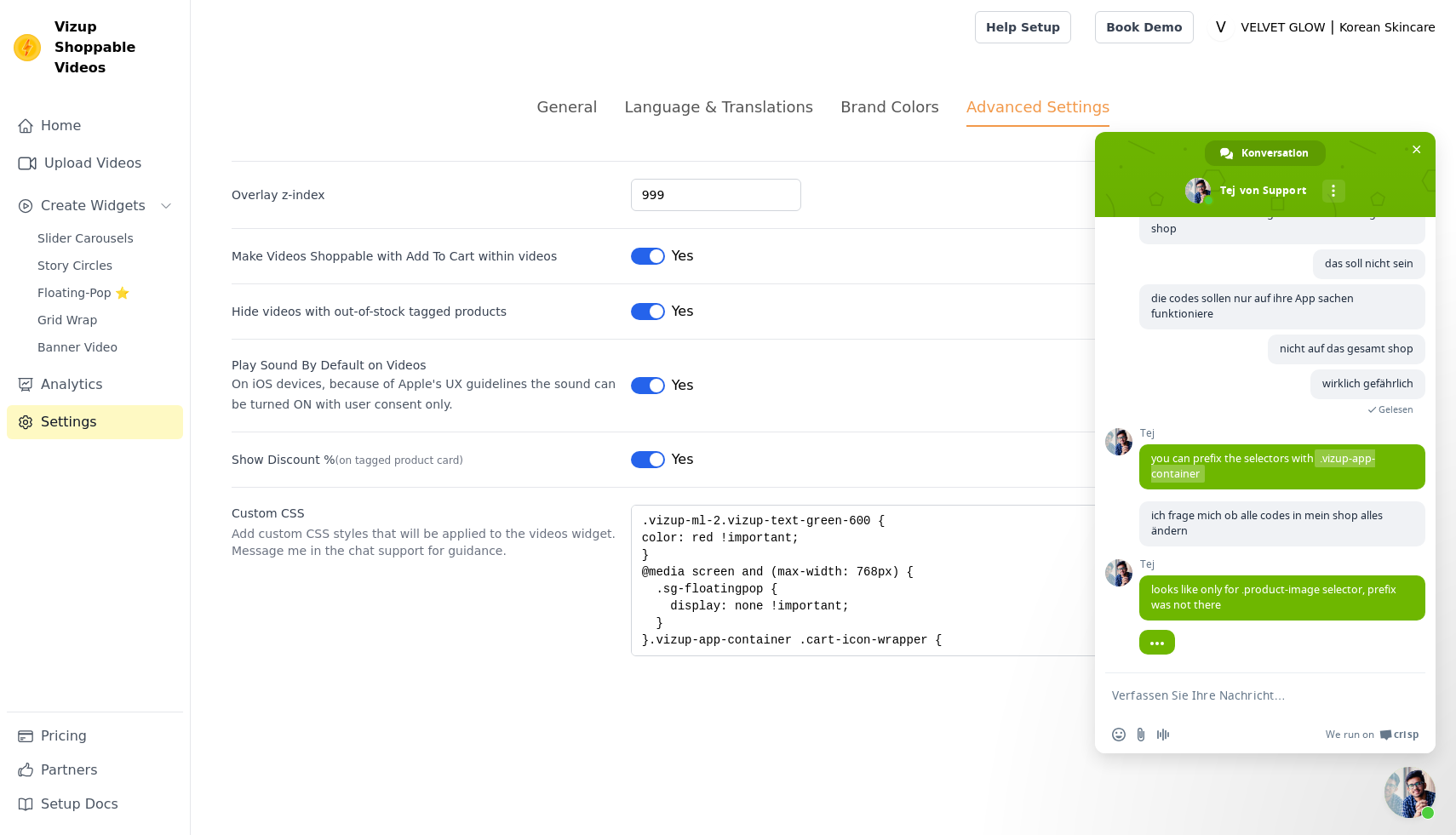
scroll to position [3004, 0]
paste textarea ".vizup-ml-2.vizup-text-green-600 { color: red !important; } @media screen and (…"
type textarea ".vizup-ml-2.vizup-text-green-600 { color: red !important; } @media screen and (…"
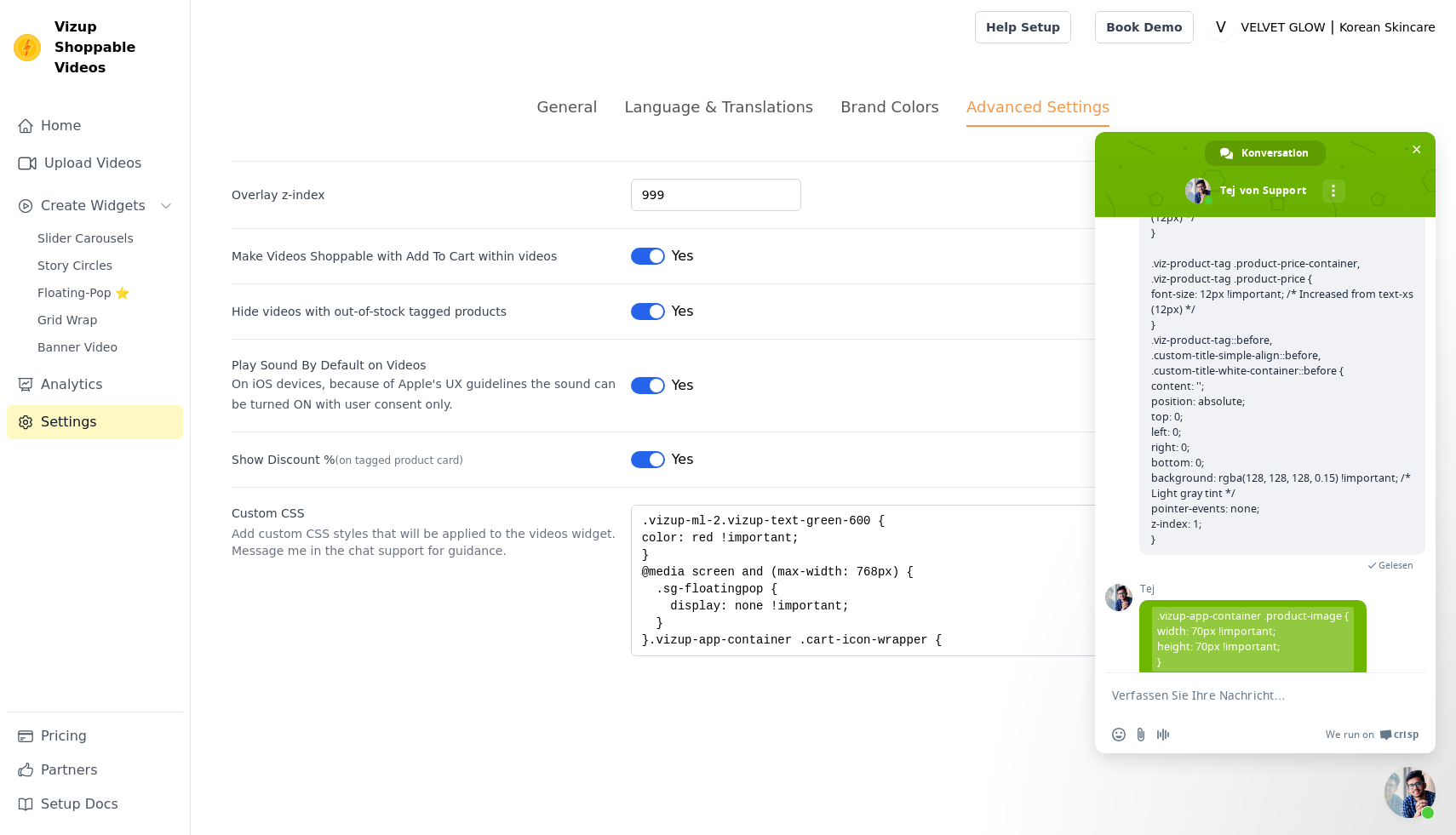
scroll to position [3688, 0]
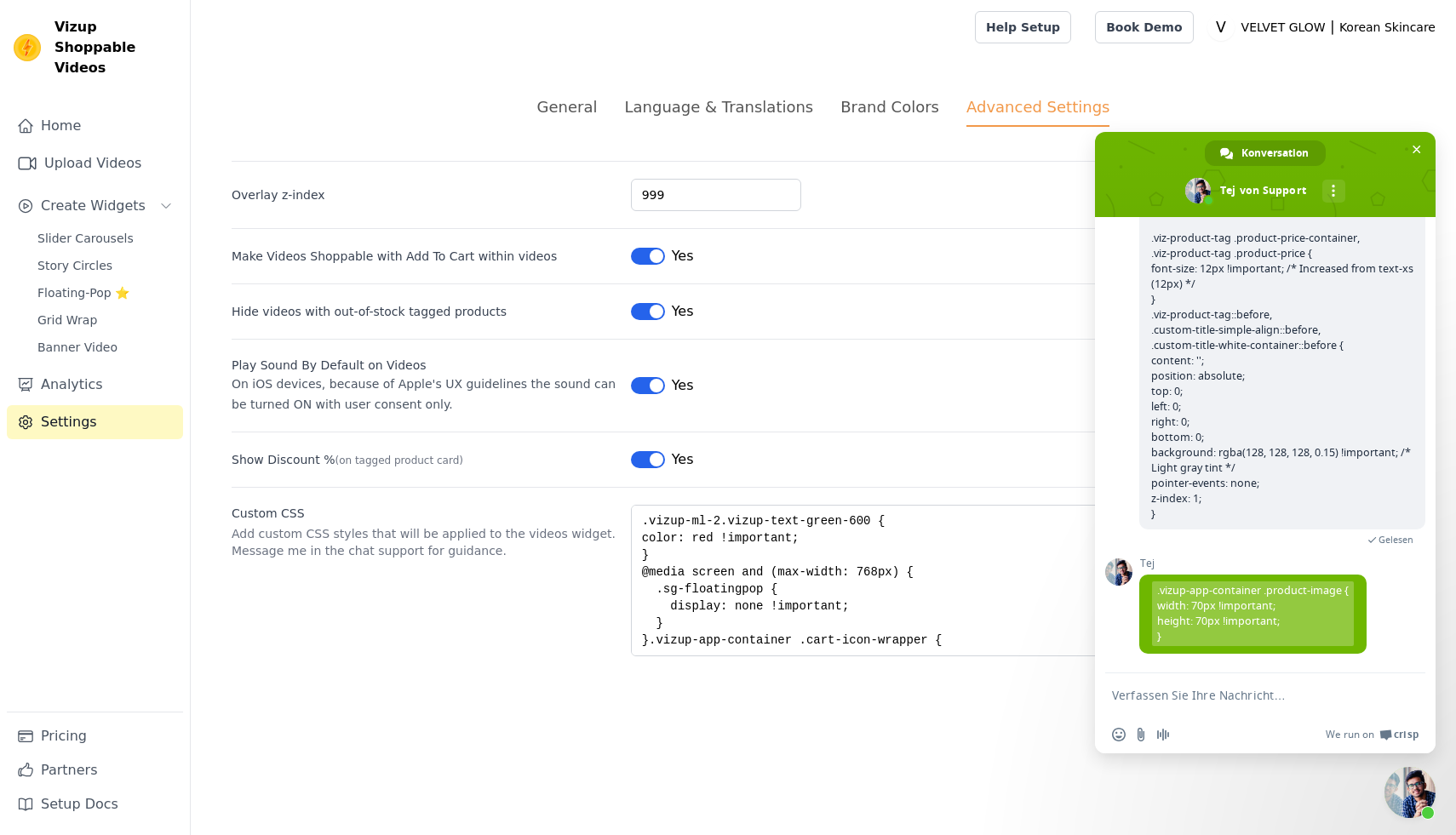
click at [1143, 702] on textarea "Verfassen Sie Ihre Nachricht…" at bounding box center [1247, 696] width 269 height 16
type textarea "ich habe echt angst jetzt"
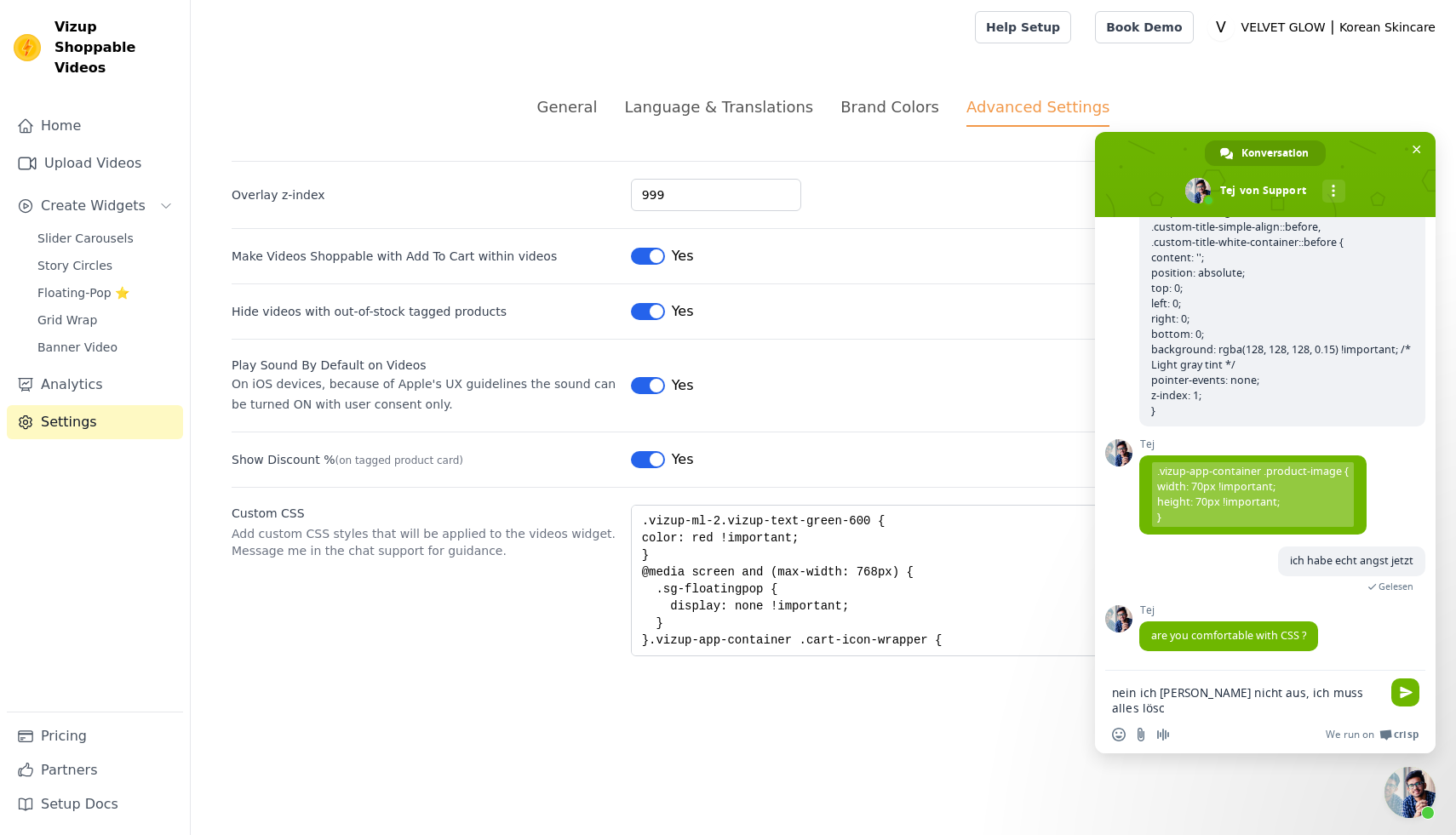
scroll to position [3791, 0]
type textarea "nein ich kenne mch nicht aus, ich muss alles löschen"
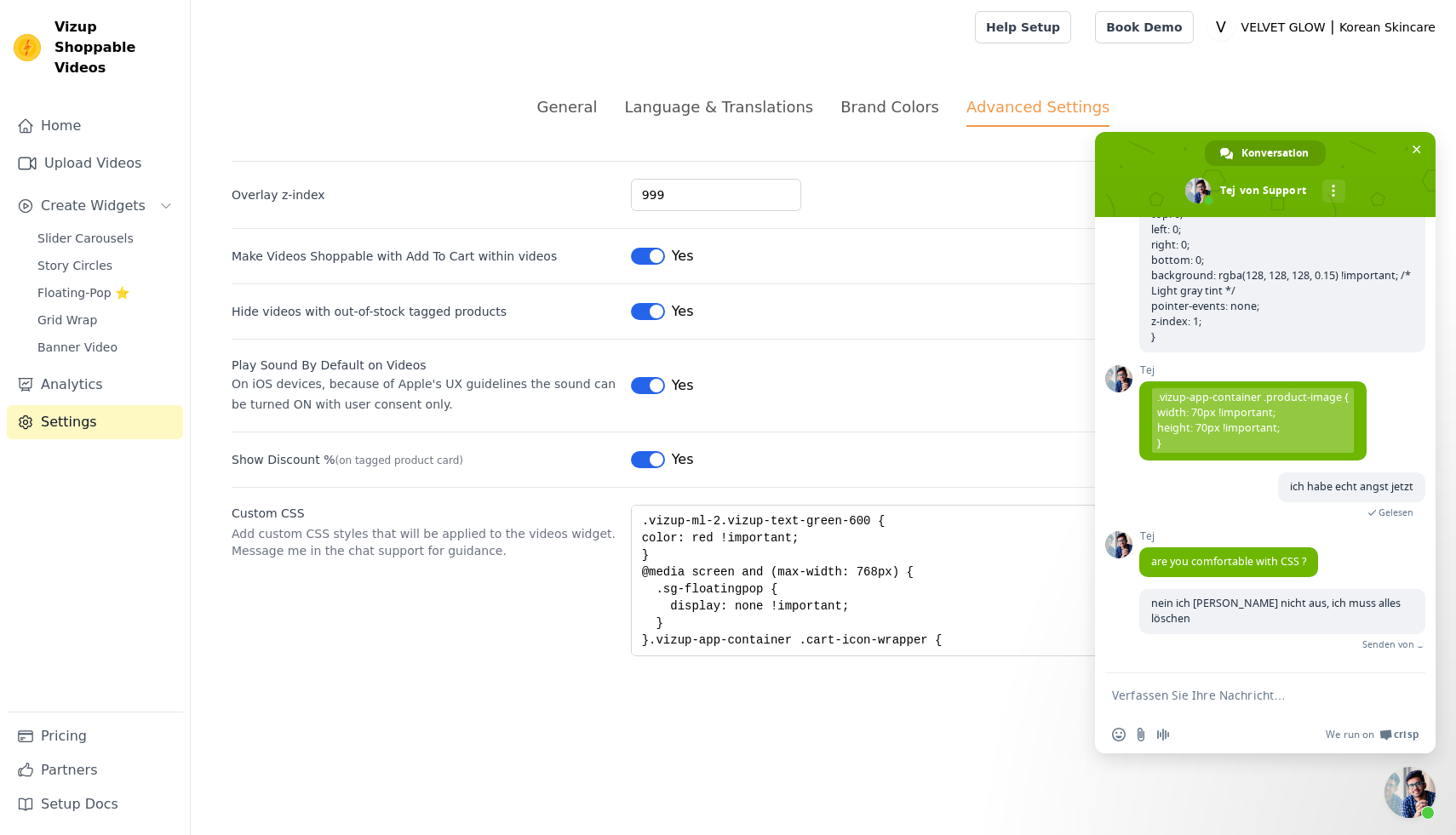
scroll to position [3847, 0]
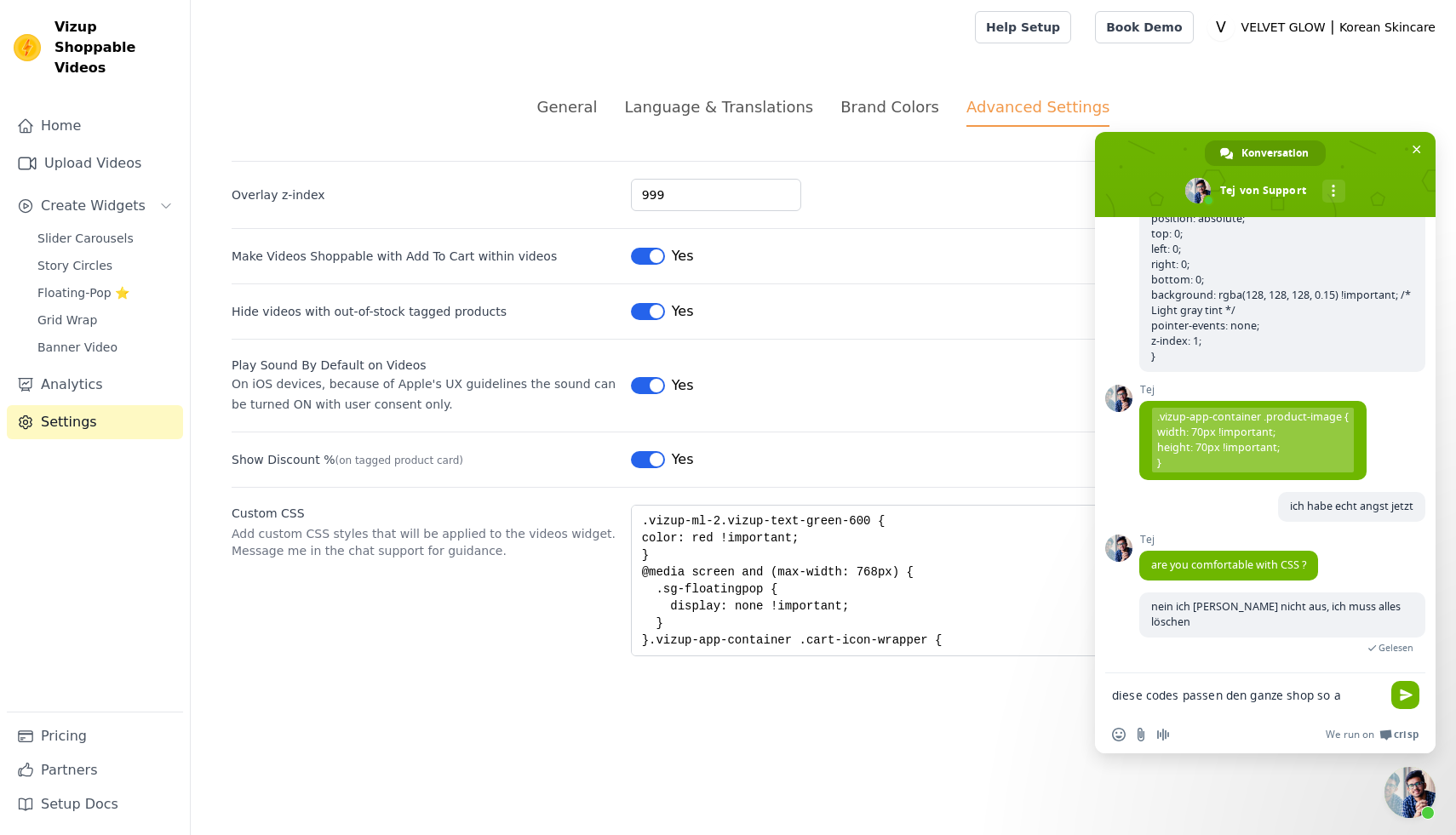
type textarea "diese codes passen den ganze shop so an"
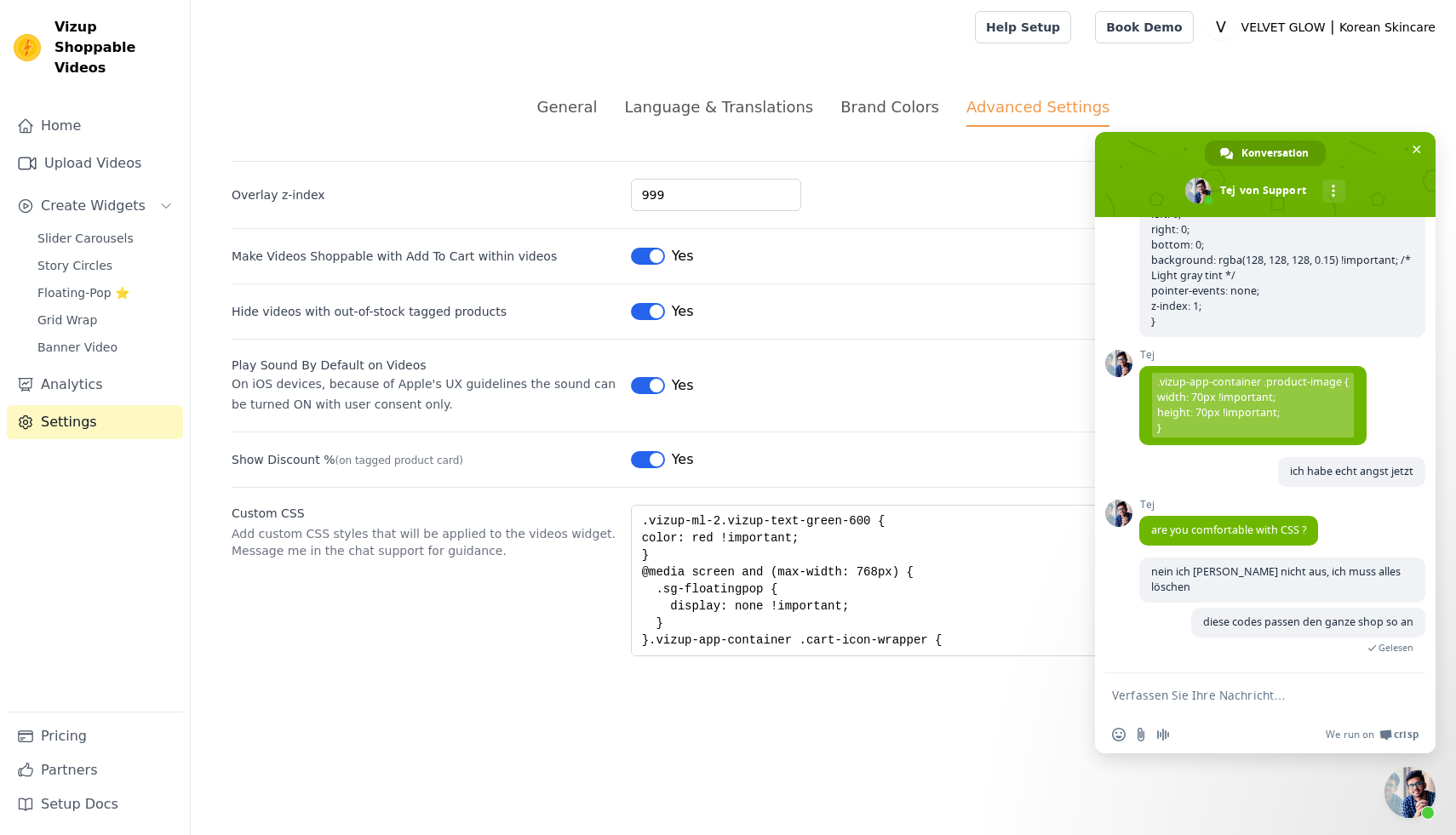
scroll to position [3883, 0]
type textarea "ich will nur ihre videos so anpassen"
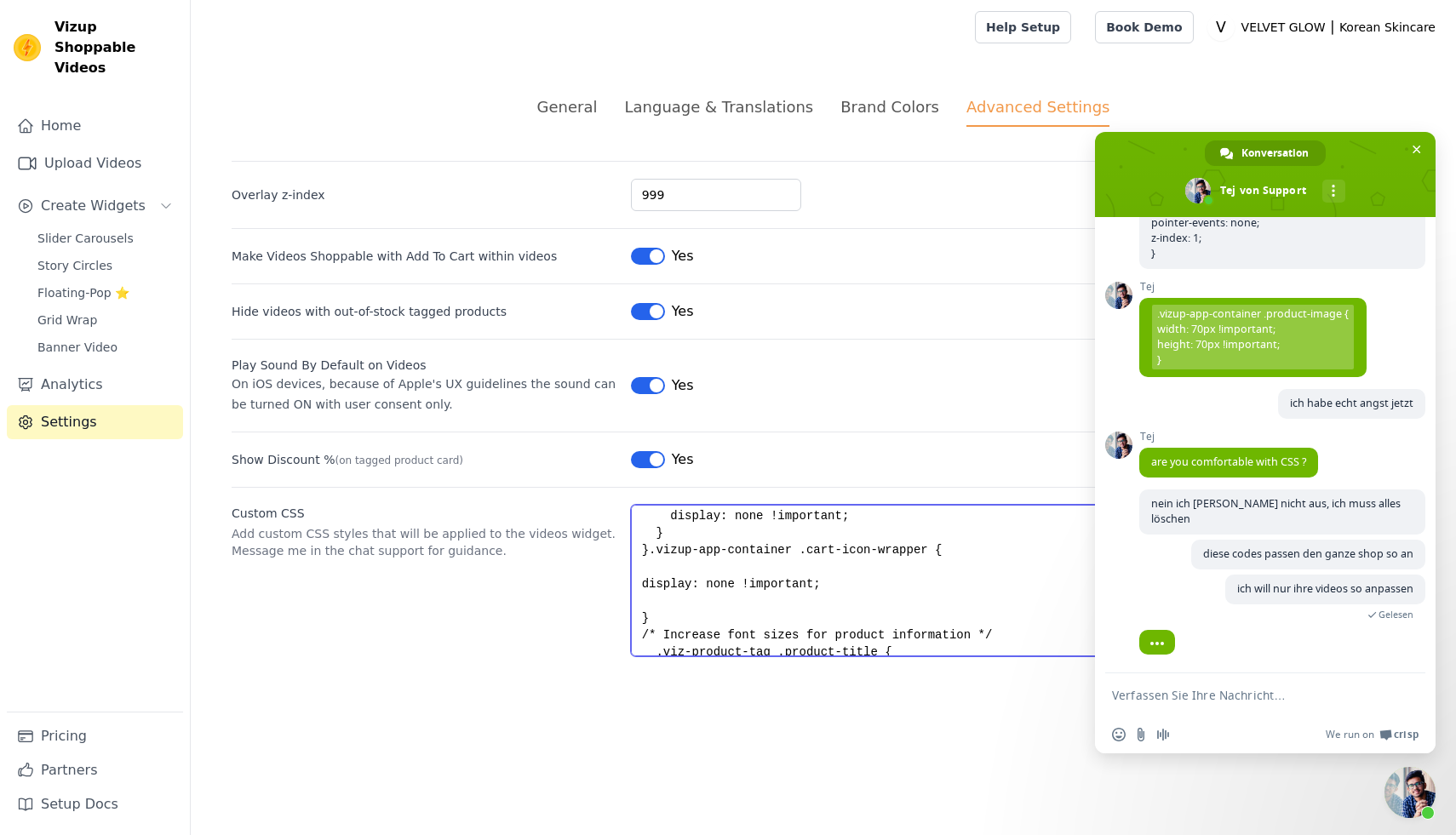
scroll to position [150, 0]
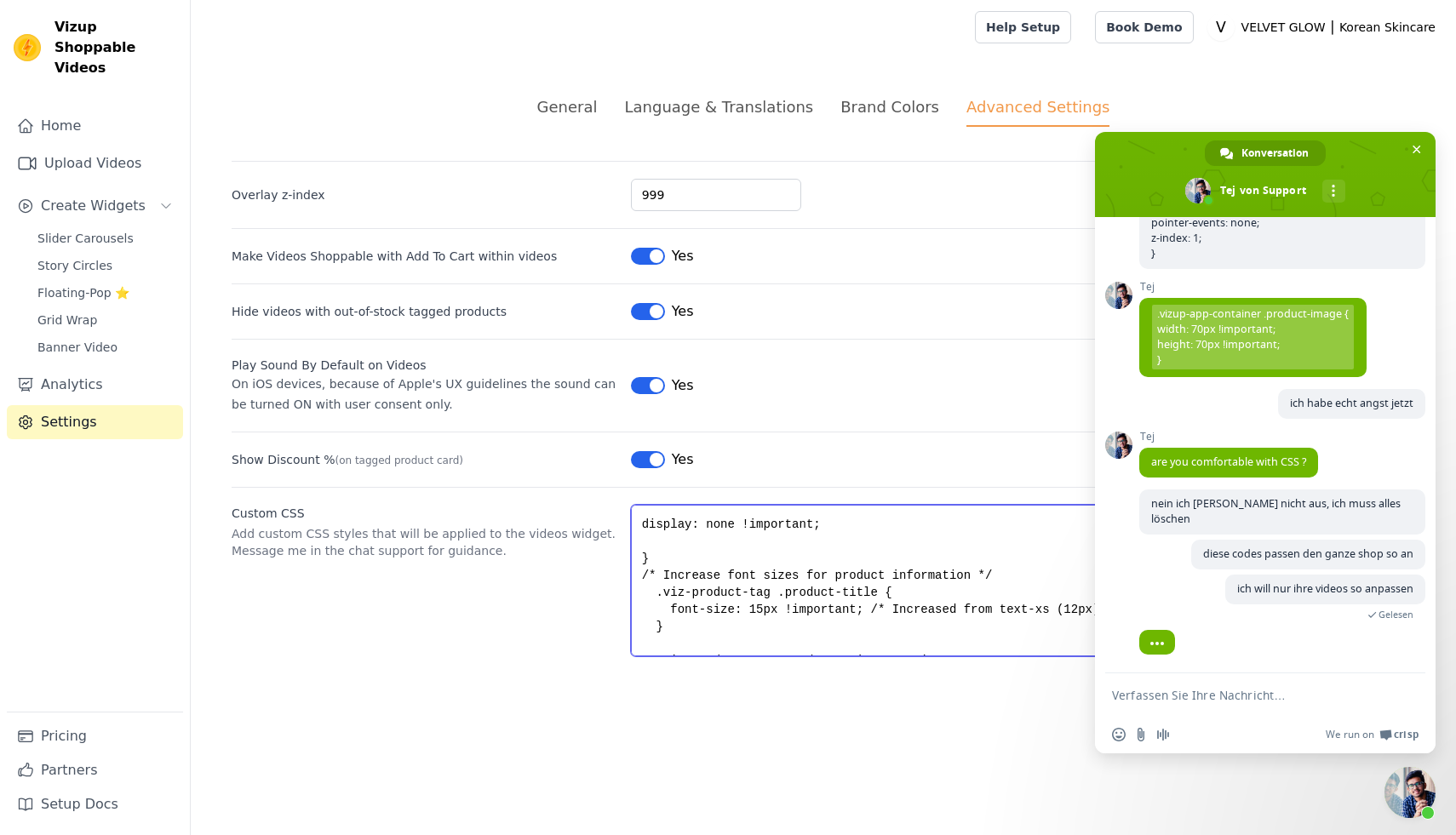
drag, startPoint x: 664, startPoint y: 645, endPoint x: 639, endPoint y: 574, distance: 75.3
click at [639, 574] on textarea ".vizup-ml-2.vizup-text-green-600 { color: red !important; } @media screen and (…" at bounding box center [1024, 580] width 785 height 152
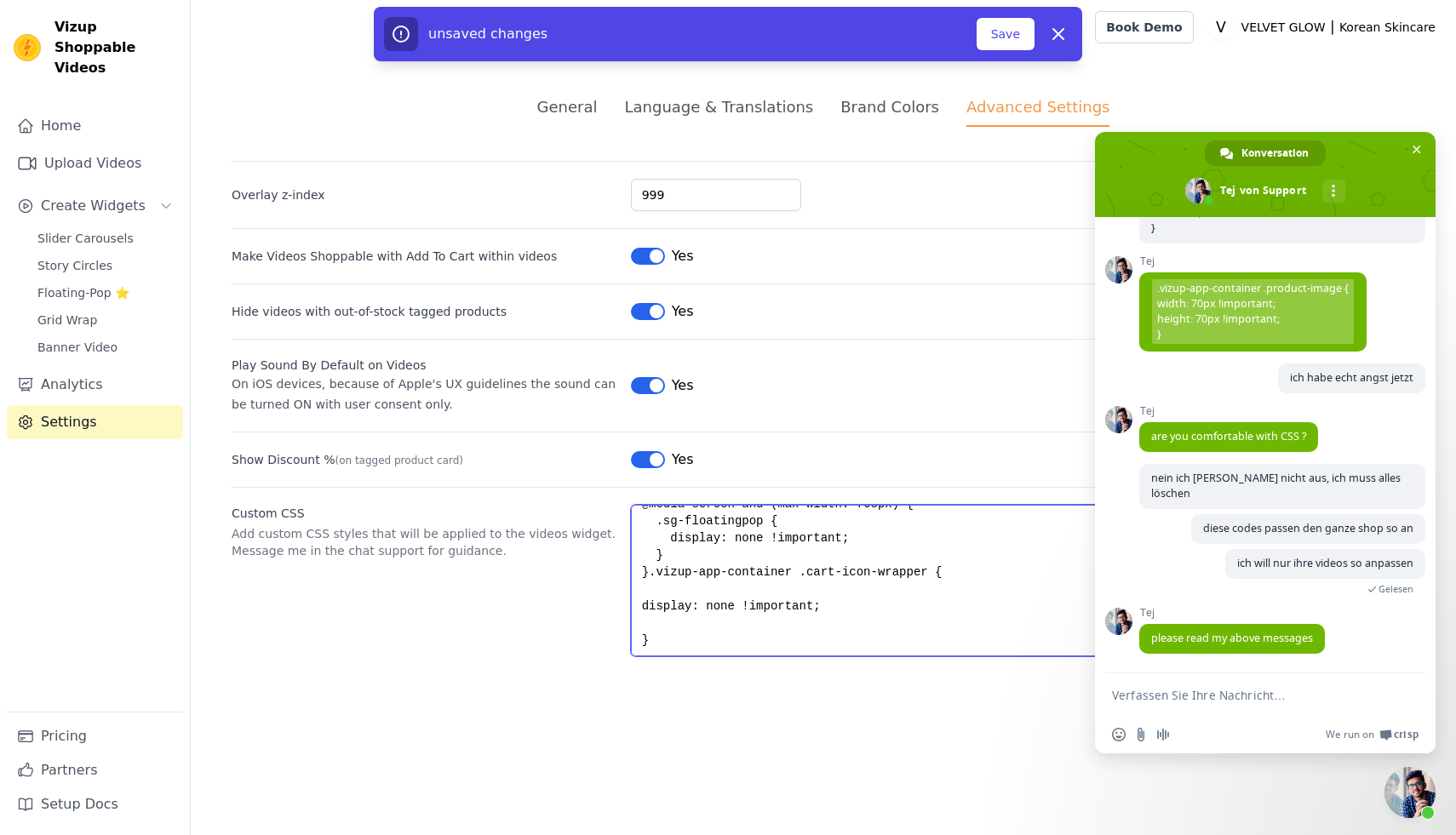
scroll to position [3977, 0]
type textarea ".vizup-ml-2.vizup-text-green-600 { color: red !important; } @media screen and (…"
click at [1012, 36] on button "Save" at bounding box center [1005, 34] width 58 height 32
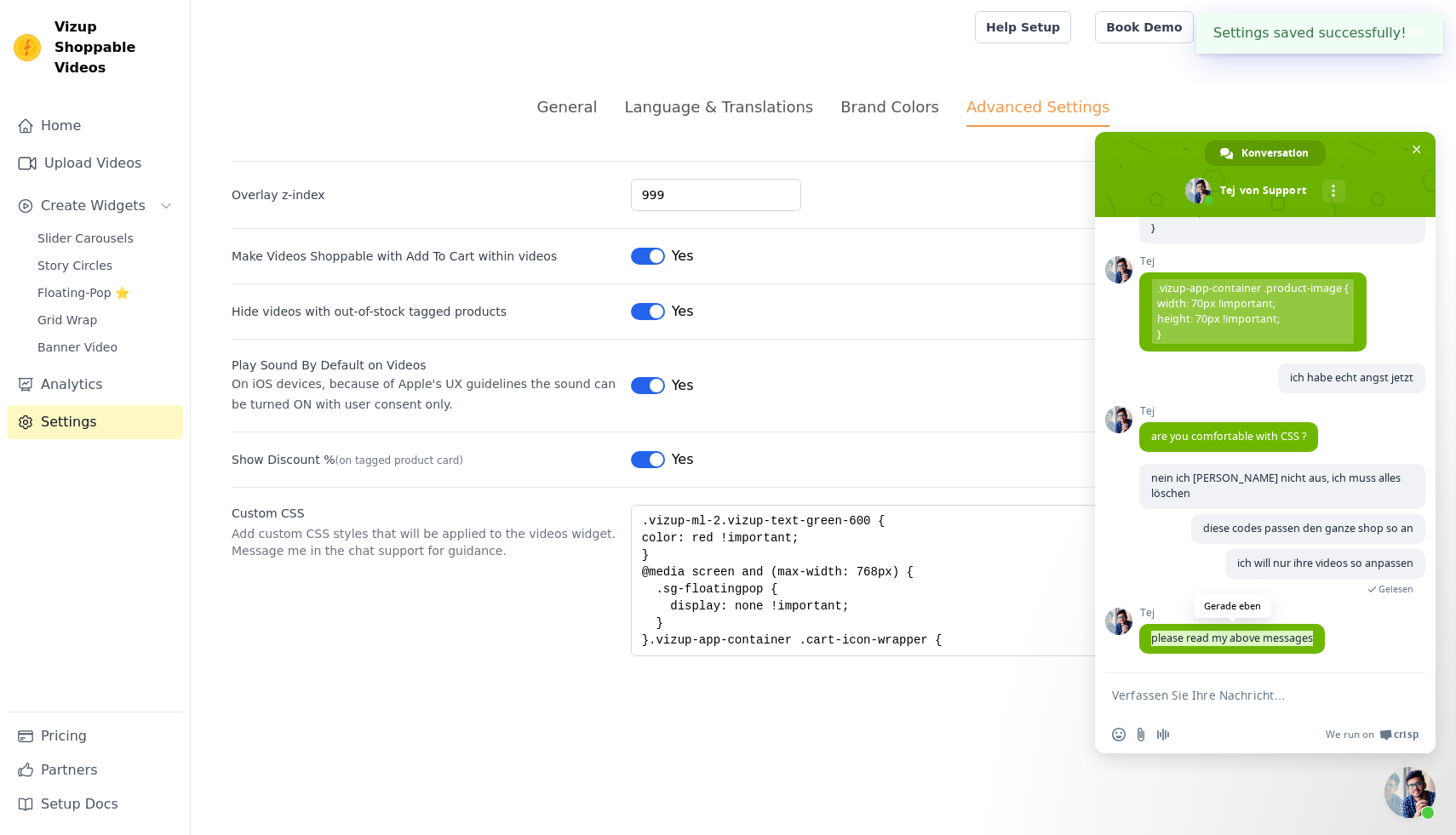
drag, startPoint x: 1317, startPoint y: 635, endPoint x: 1150, endPoint y: 640, distance: 167.1
click at [1147, 640] on span "please read my above messages" at bounding box center [1232, 639] width 186 height 30
copy span "please read my above messages"
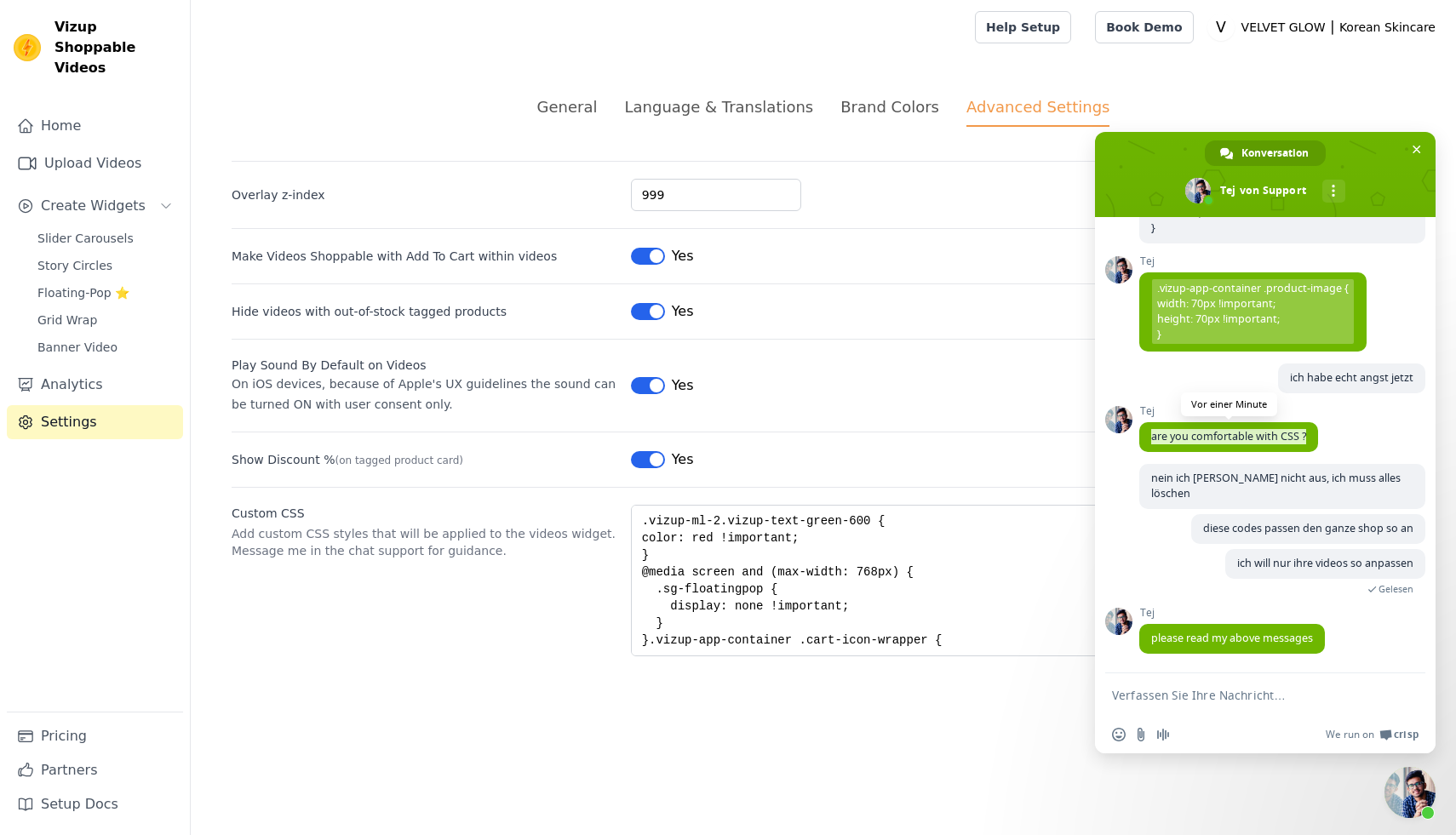
drag, startPoint x: 1310, startPoint y: 436, endPoint x: 1153, endPoint y: 435, distance: 157.0
click at [1153, 435] on span "are you comfortable with CSS ?" at bounding box center [1228, 438] width 179 height 30
copy span "are you comfortable with CSS ?"
click at [1180, 689] on textarea "Verfassen Sie Ihre Nachricht…" at bounding box center [1247, 696] width 269 height 16
type textarea "ich kenne mich nicht mit css aus"
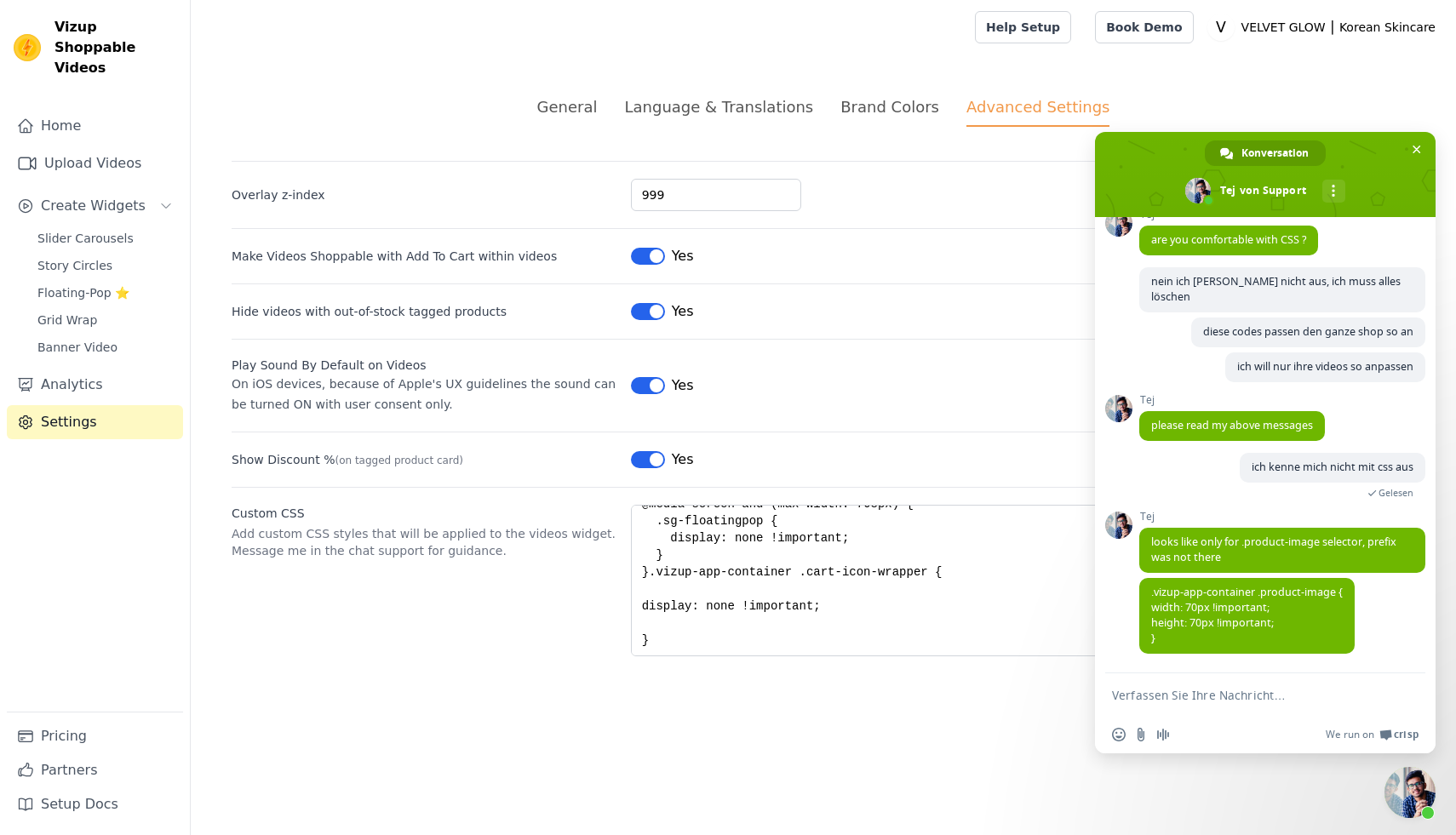
scroll to position [4177, 0]
click at [1182, 697] on textarea "Verfassen Sie Ihre Nachricht…" at bounding box center [1247, 696] width 269 height 16
type textarea "nein ich lasse es so"
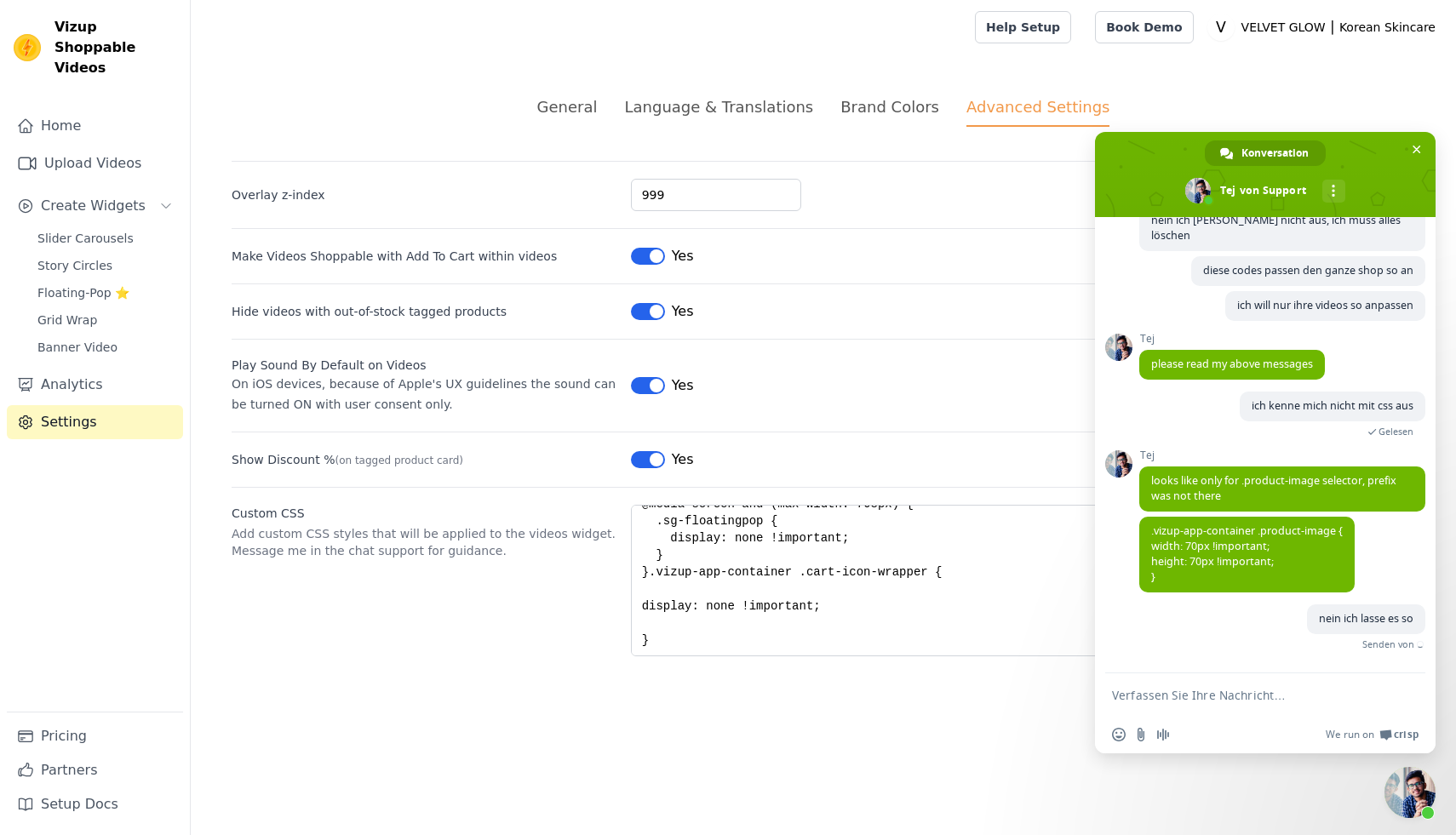
scroll to position [4219, 0]
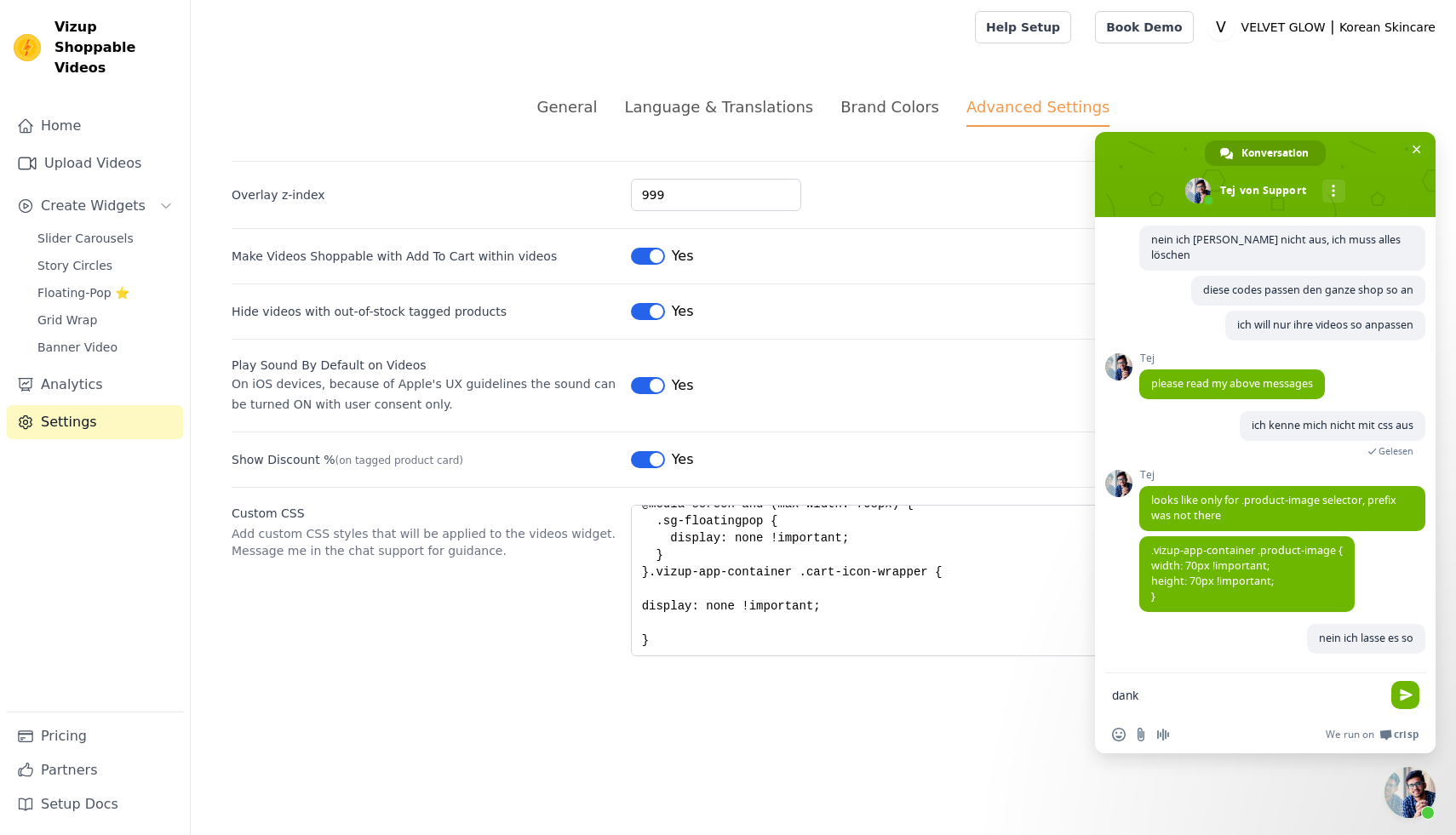
type textarea "danke"
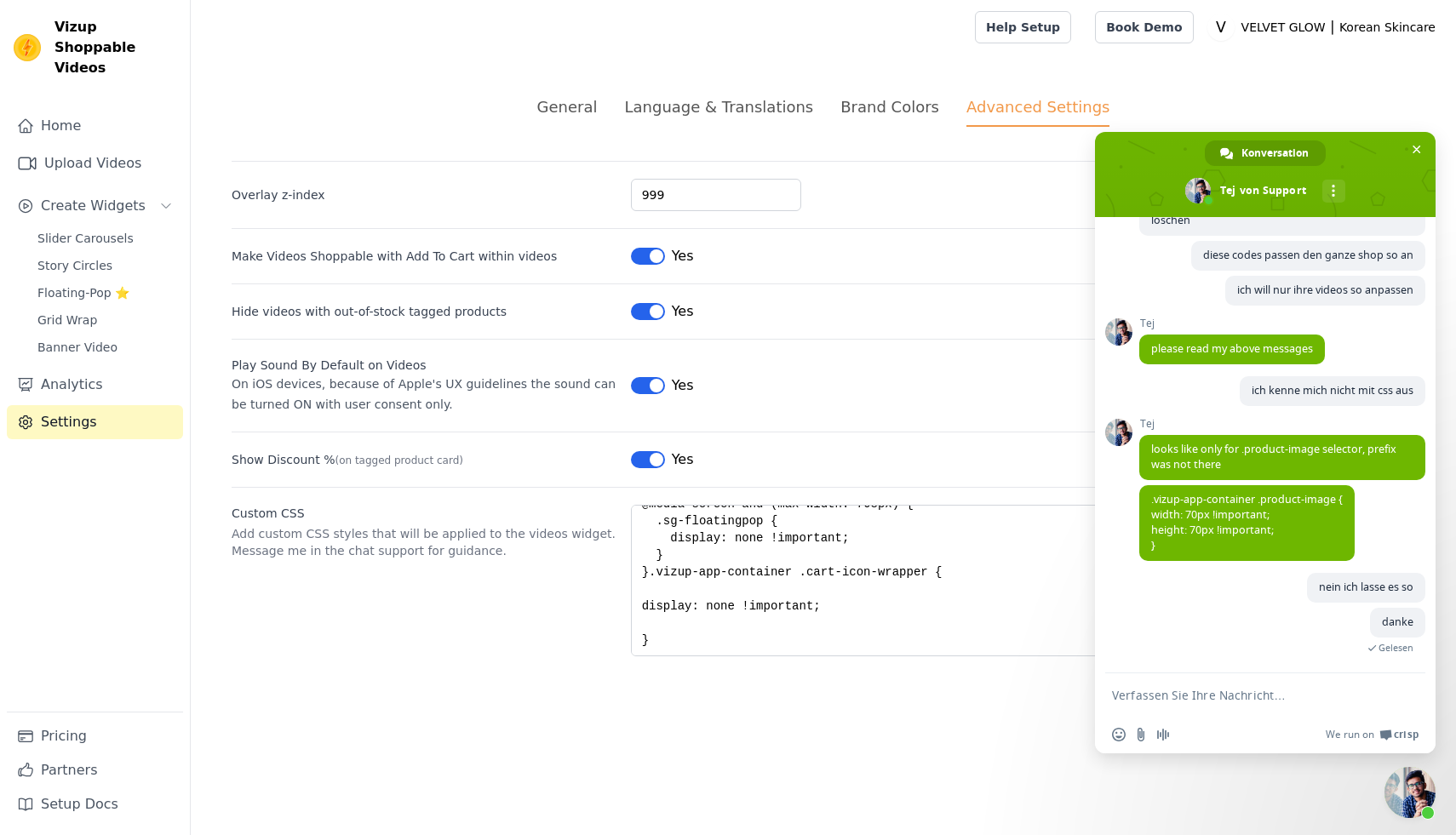
click at [1162, 703] on textarea "Verfassen Sie Ihre Nachricht…" at bounding box center [1247, 696] width 269 height 16
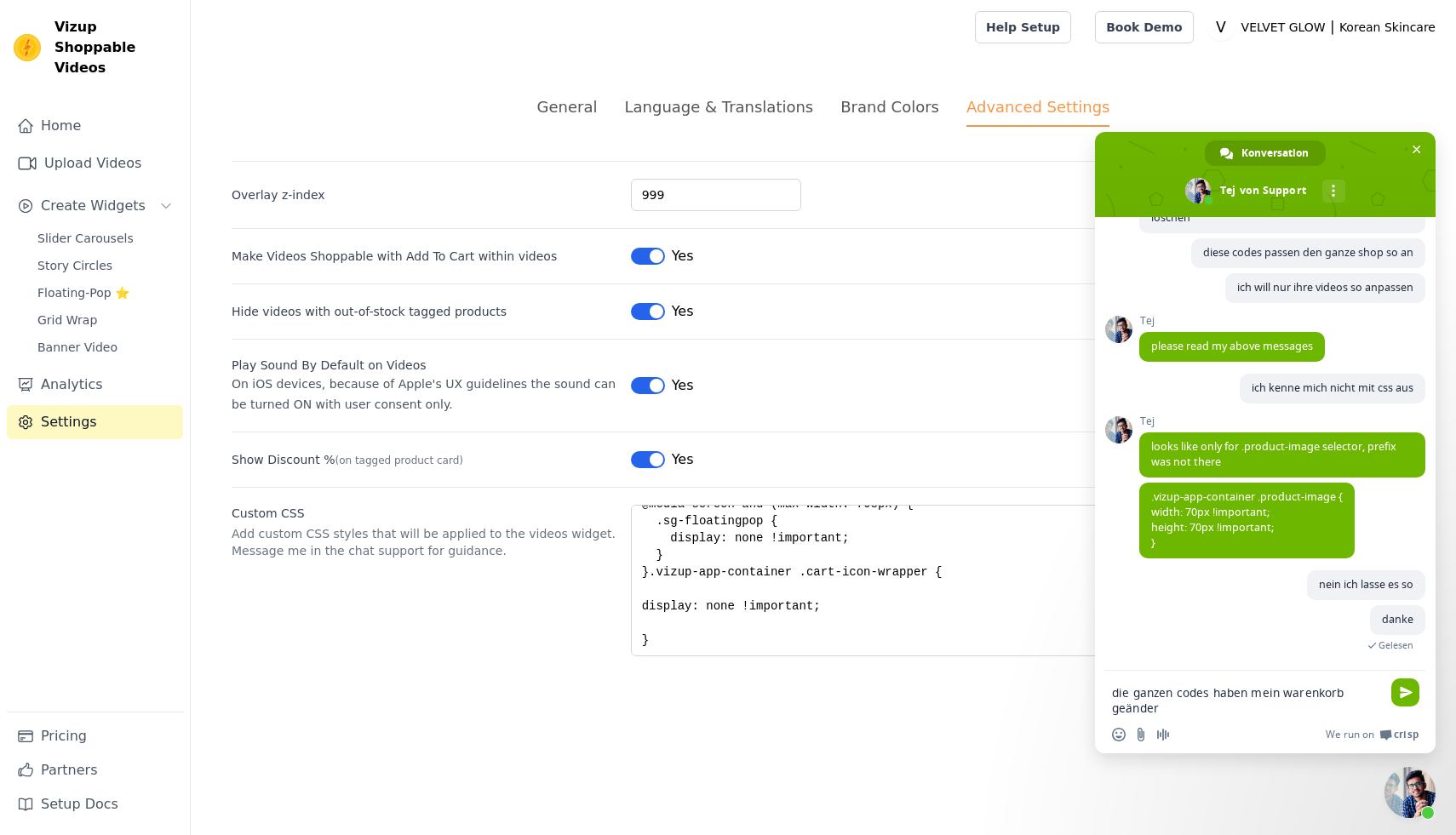
type textarea "die ganzen codes haben mein warenkorb geändert"
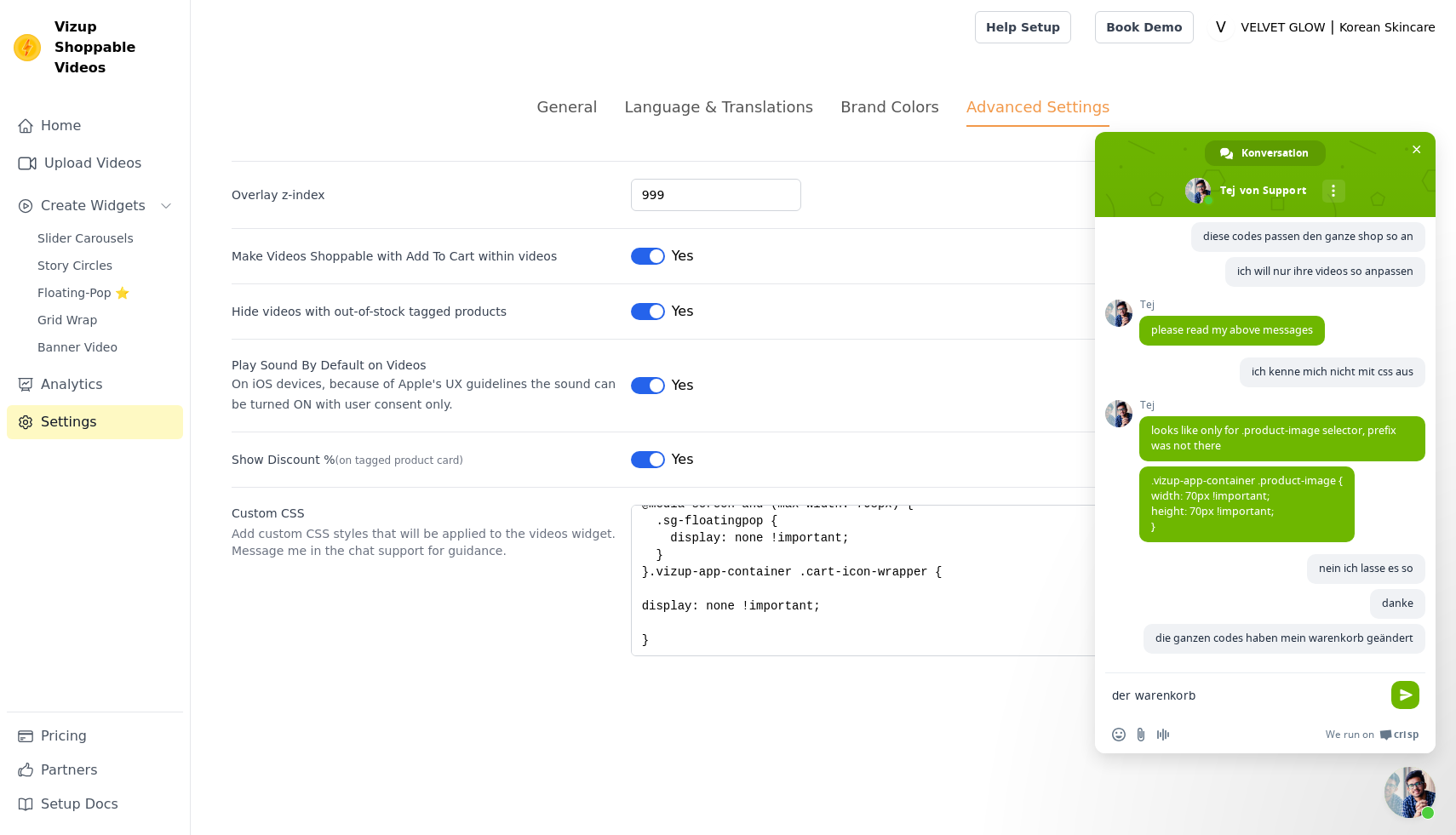
scroll to position [4289, 0]
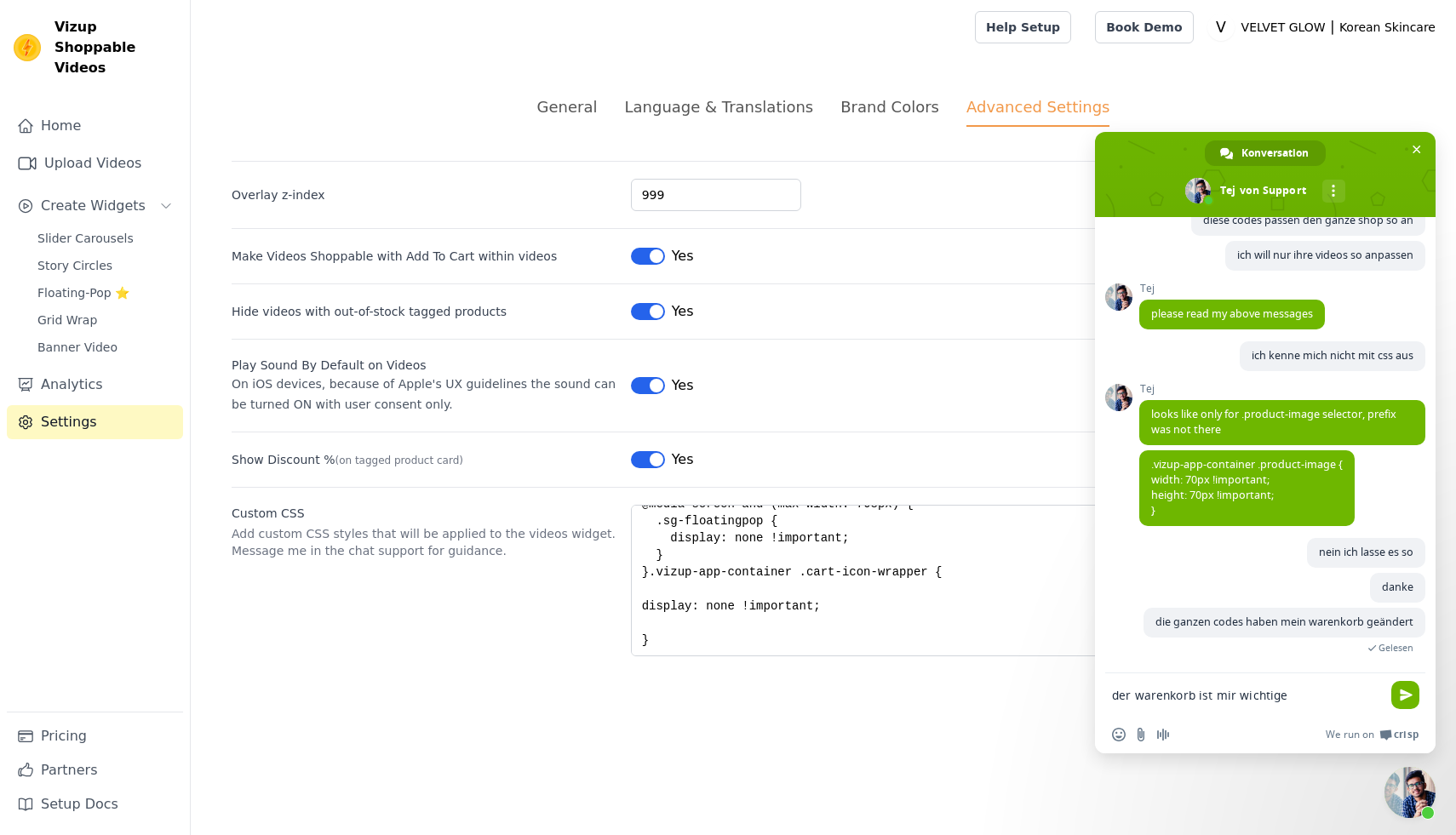
type textarea "der warenkorb ist mir wichtiger"
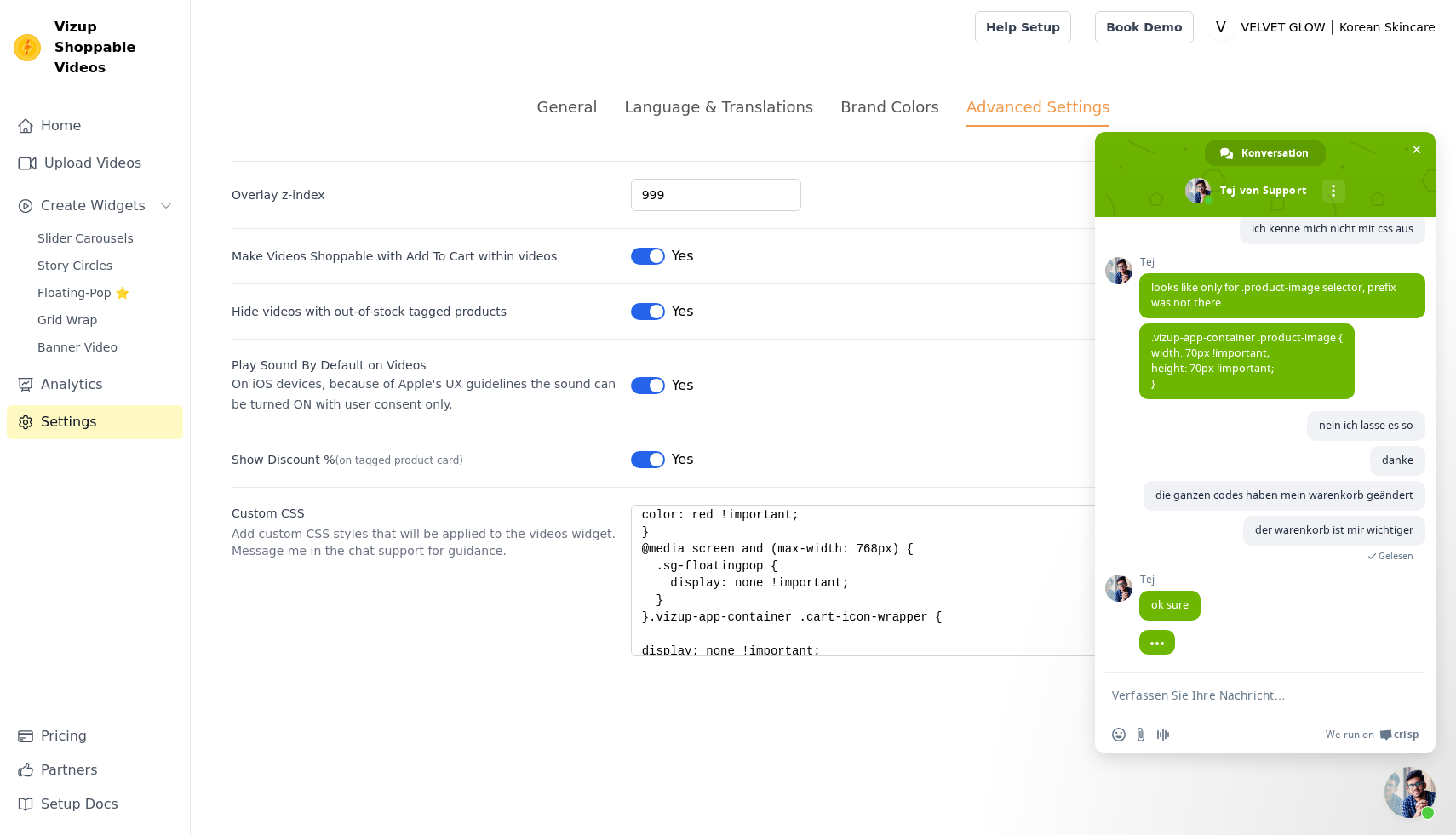
scroll to position [0, 0]
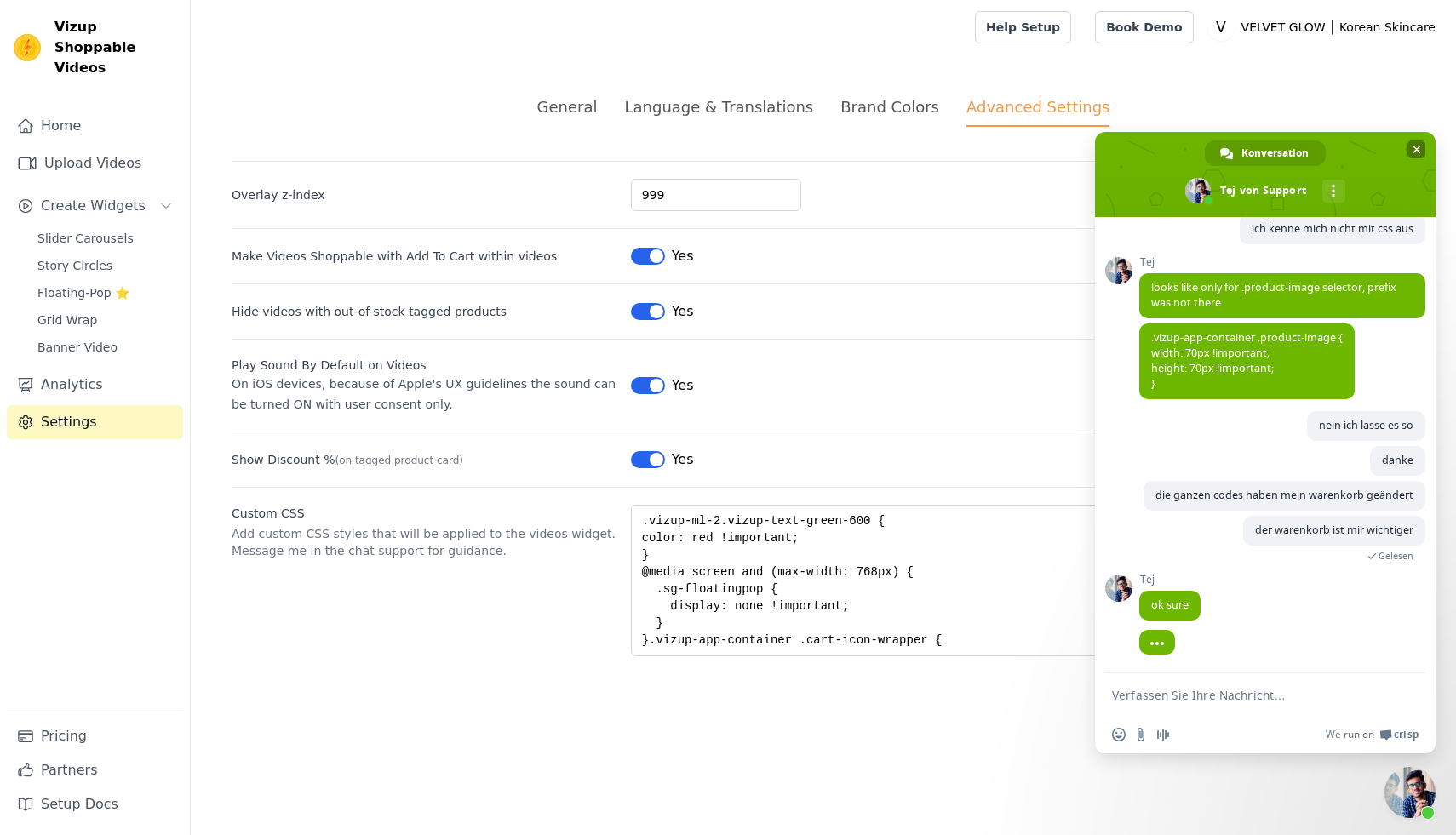
click at [1418, 147] on span "Chat schließen" at bounding box center [1418, 150] width 9 height 9
